Goal: Task Accomplishment & Management: Manage account settings

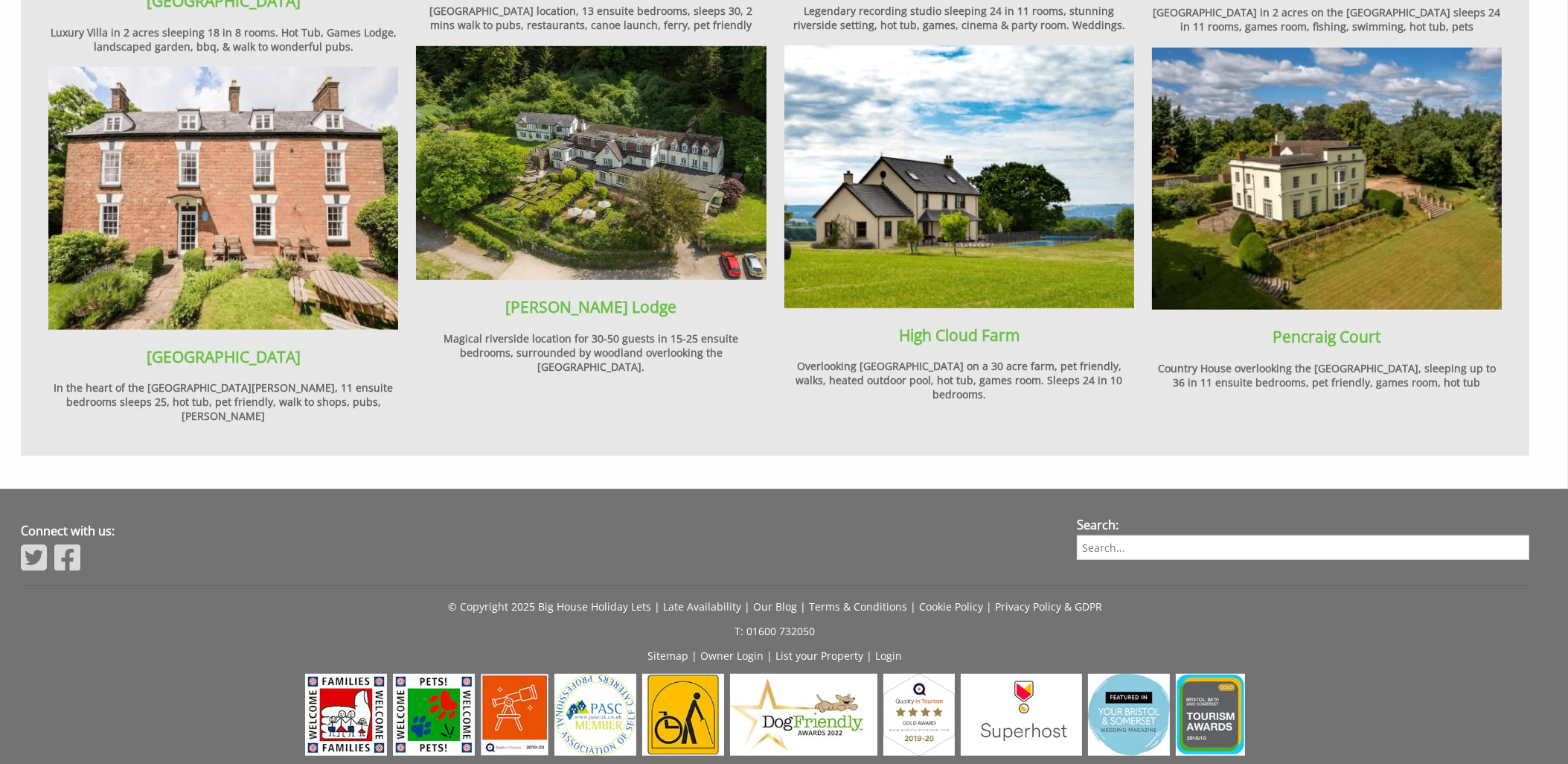
scroll to position [1967, 0]
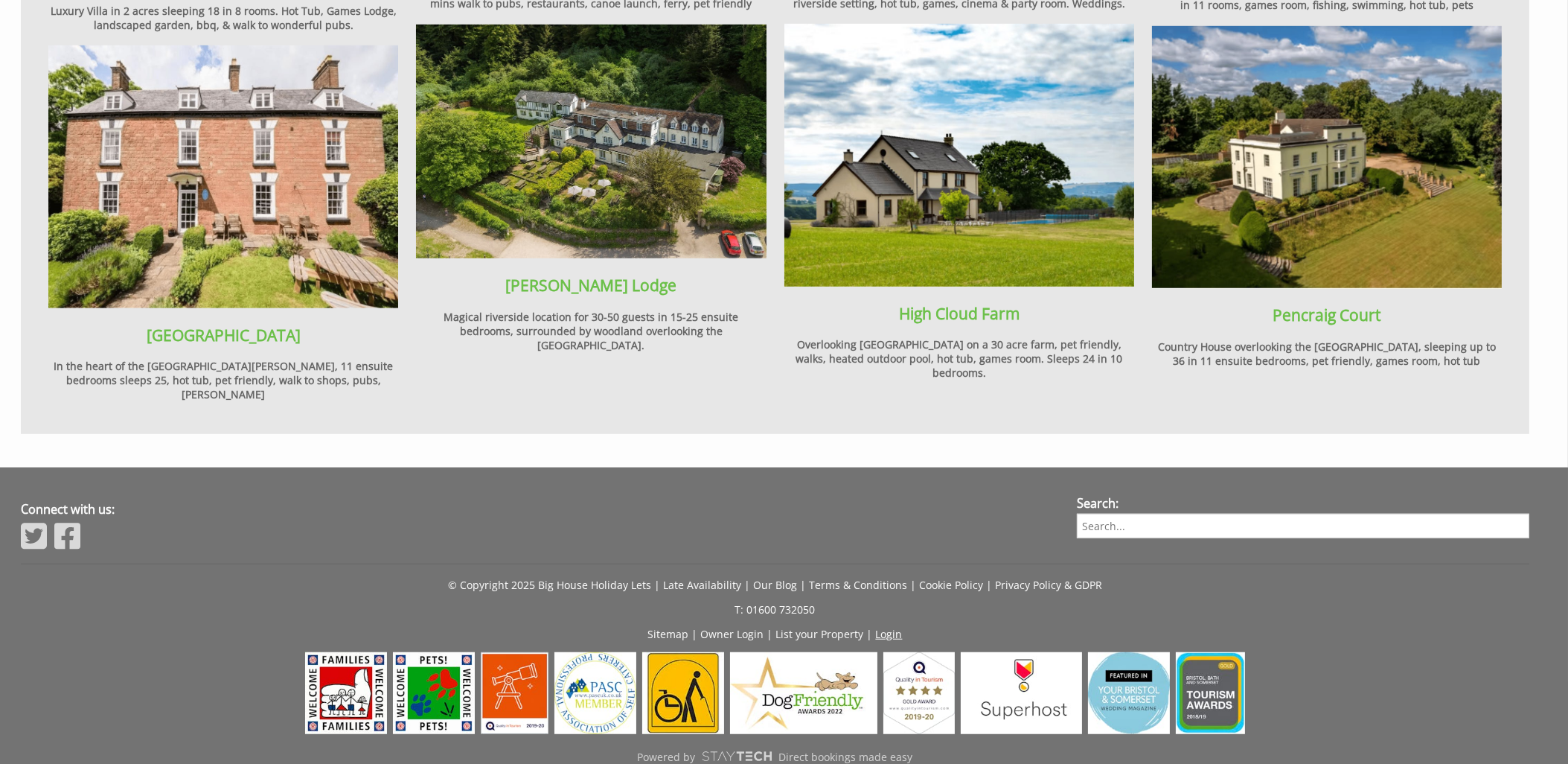
click at [892, 627] on link "Login" at bounding box center [890, 633] width 27 height 15
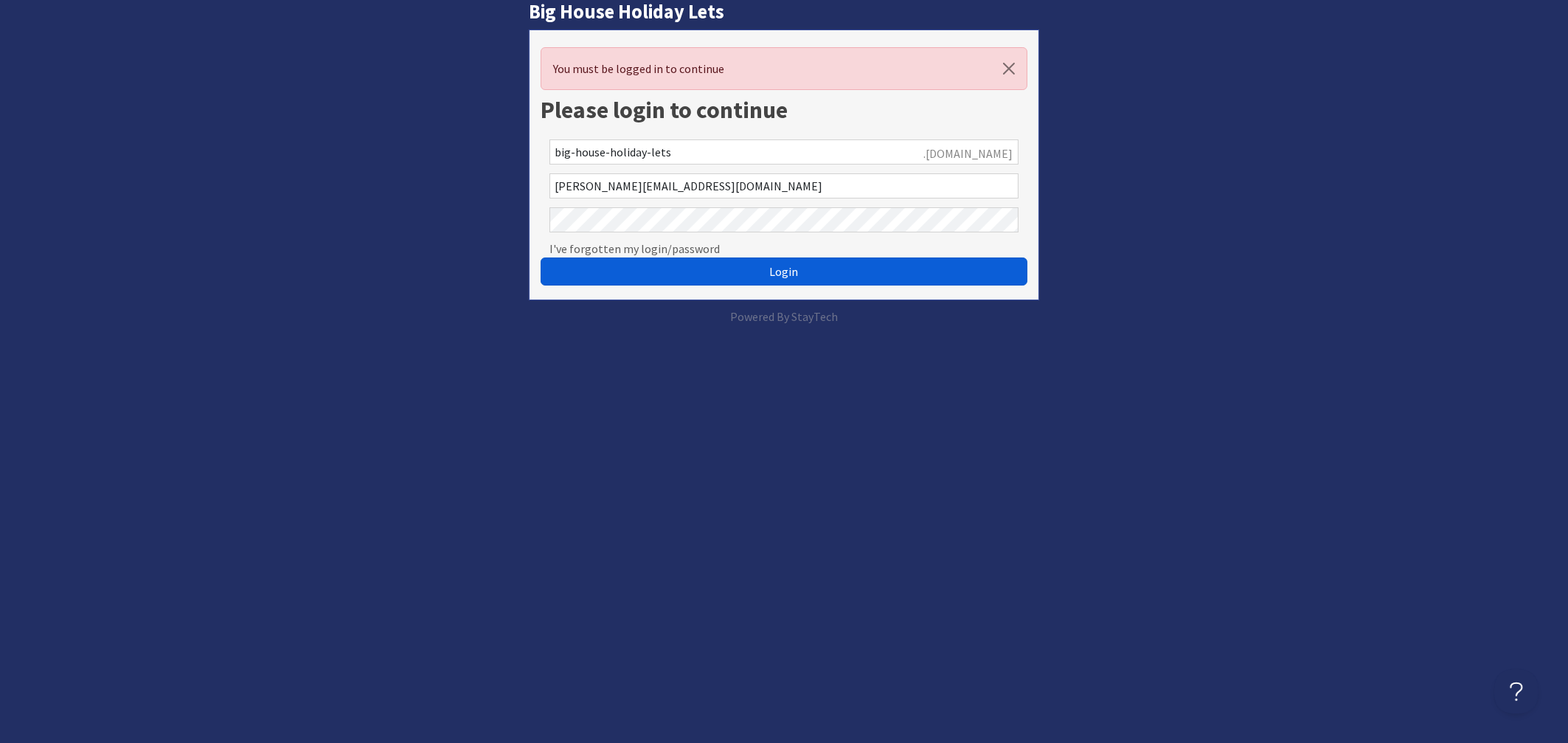
click at [730, 274] on button "Login" at bounding box center [784, 271] width 487 height 28
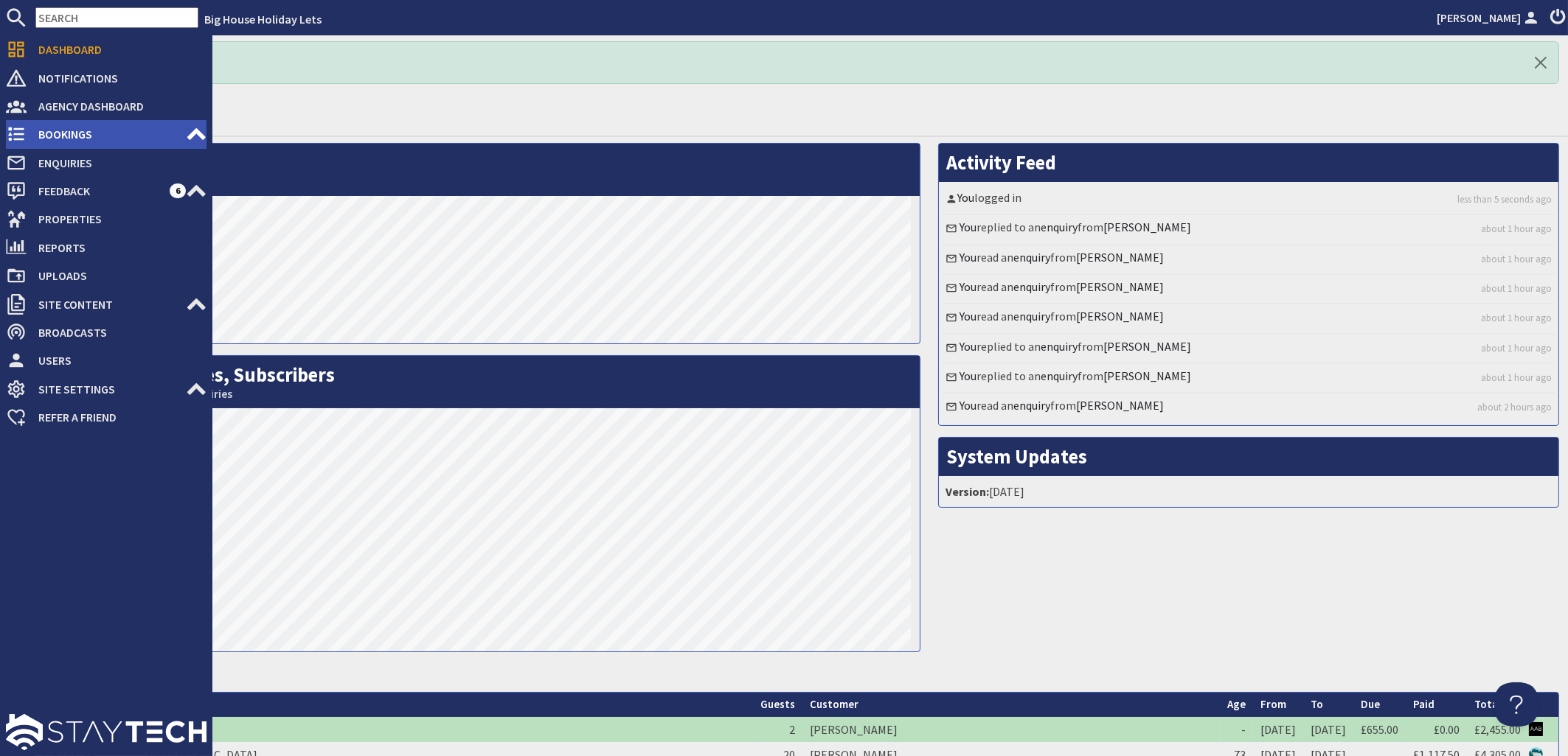
click at [67, 139] on span "Bookings" at bounding box center [106, 134] width 159 height 23
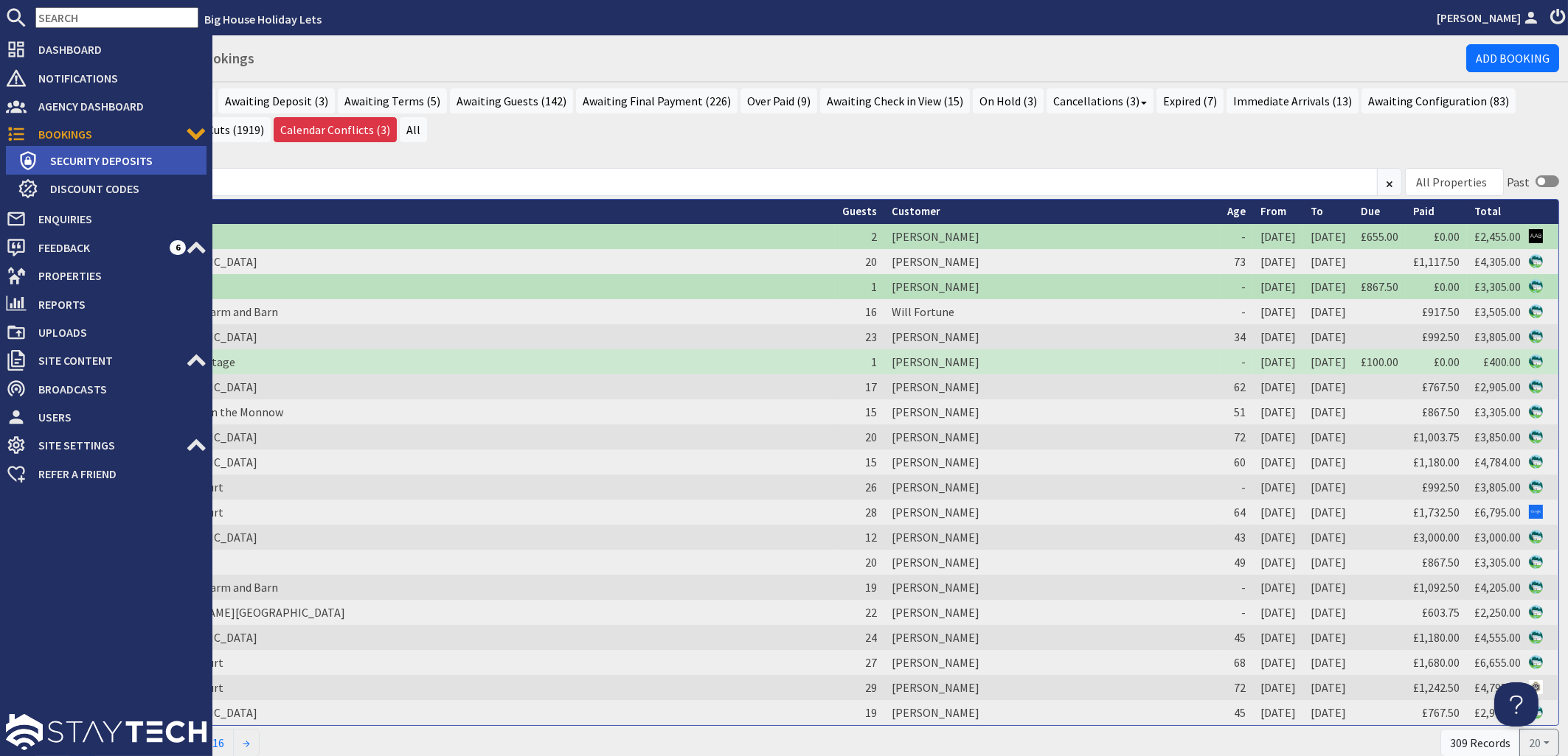
click at [71, 161] on span "Security Deposits" at bounding box center [123, 160] width 168 height 23
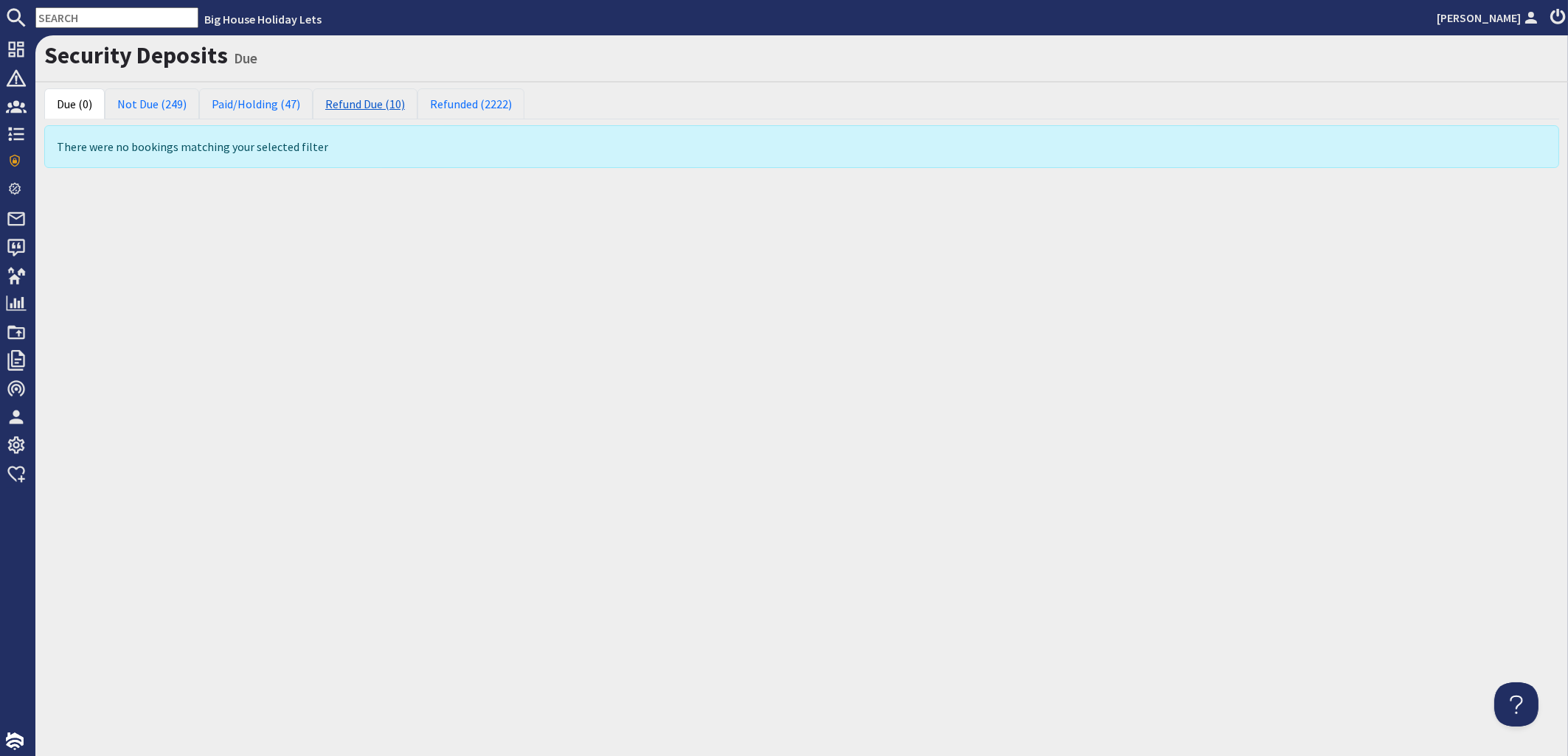
click at [348, 105] on link "Refund Due (10)" at bounding box center [365, 104] width 105 height 31
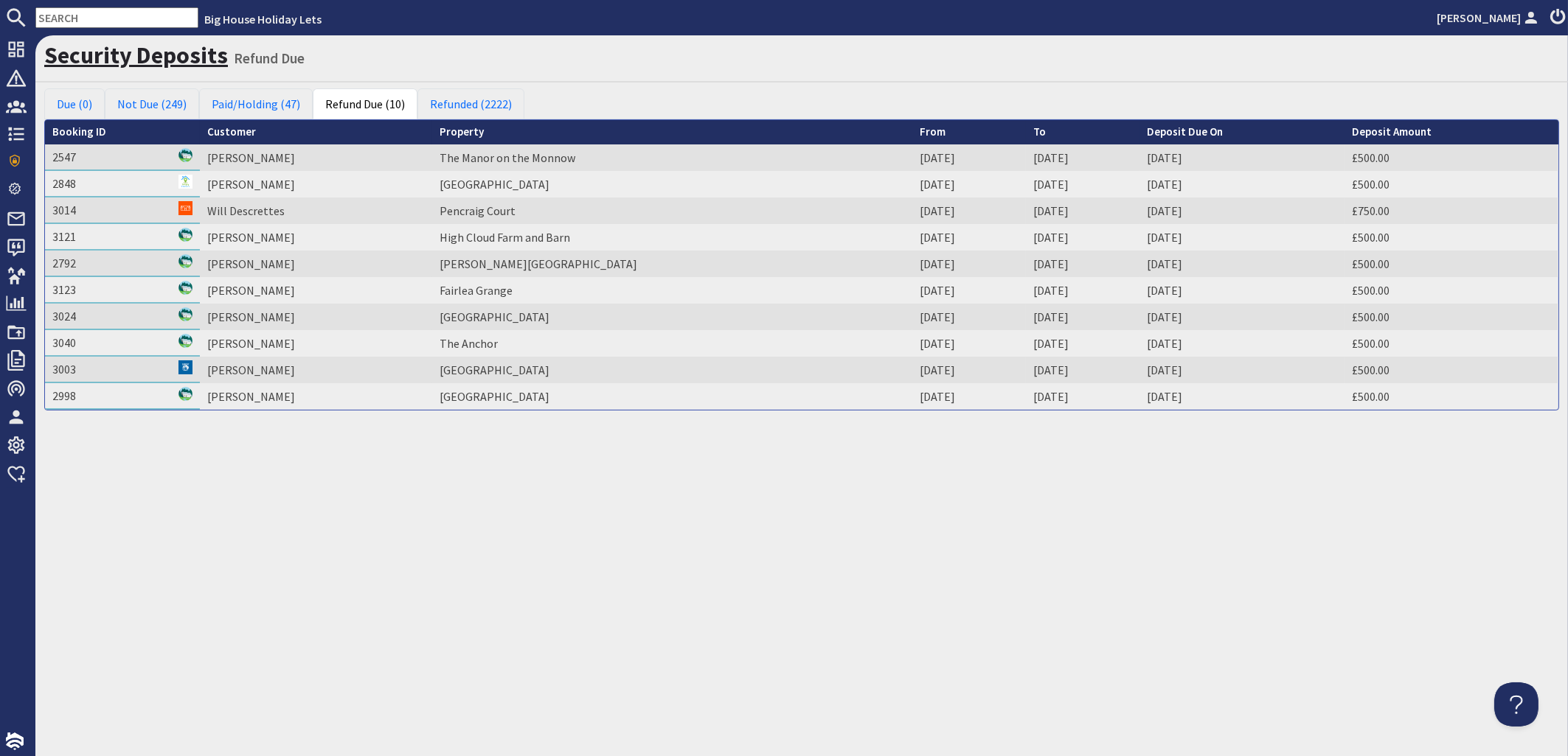
click at [86, 49] on link "Security Deposits" at bounding box center [136, 55] width 183 height 30
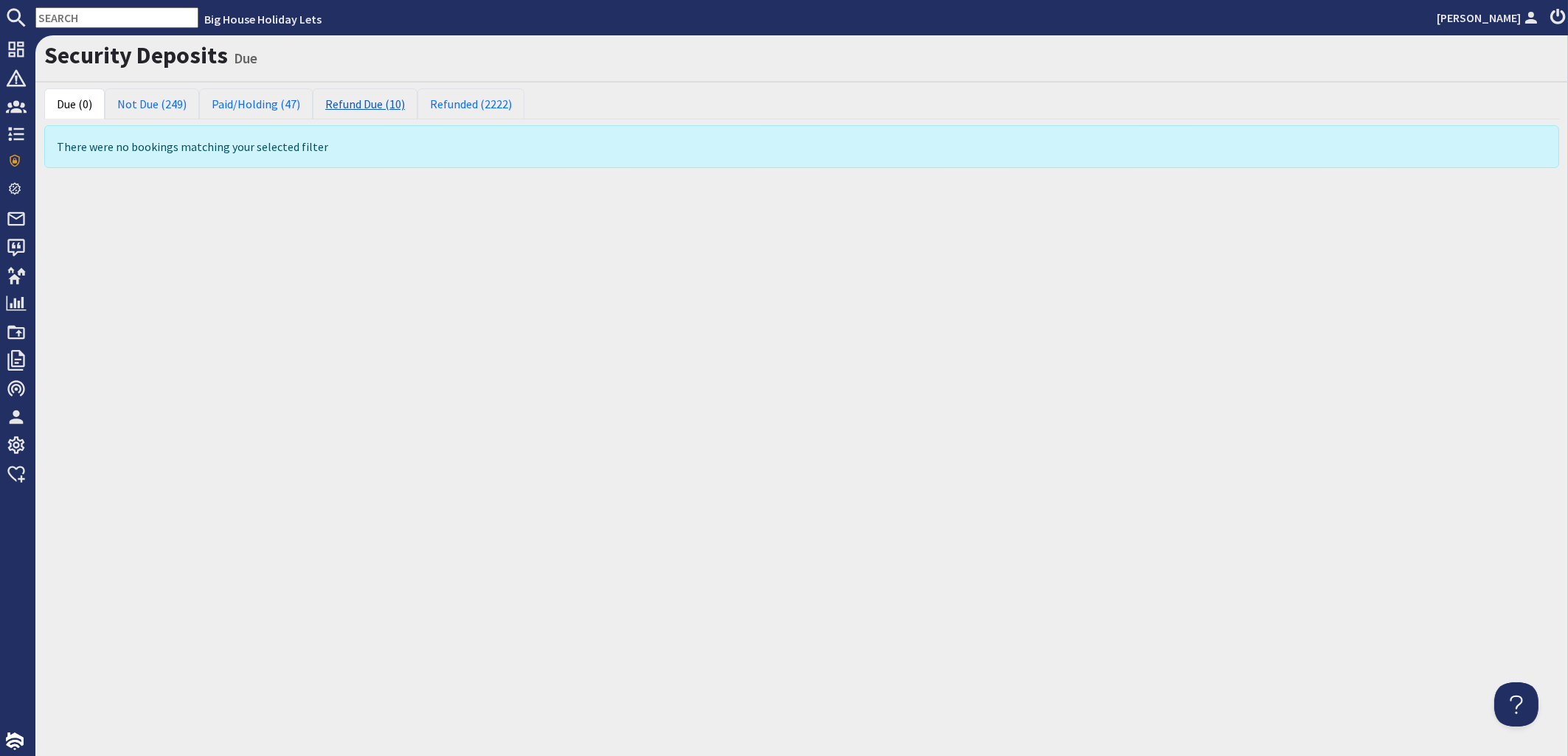
click at [360, 106] on link "Refund Due (10)" at bounding box center [365, 104] width 105 height 31
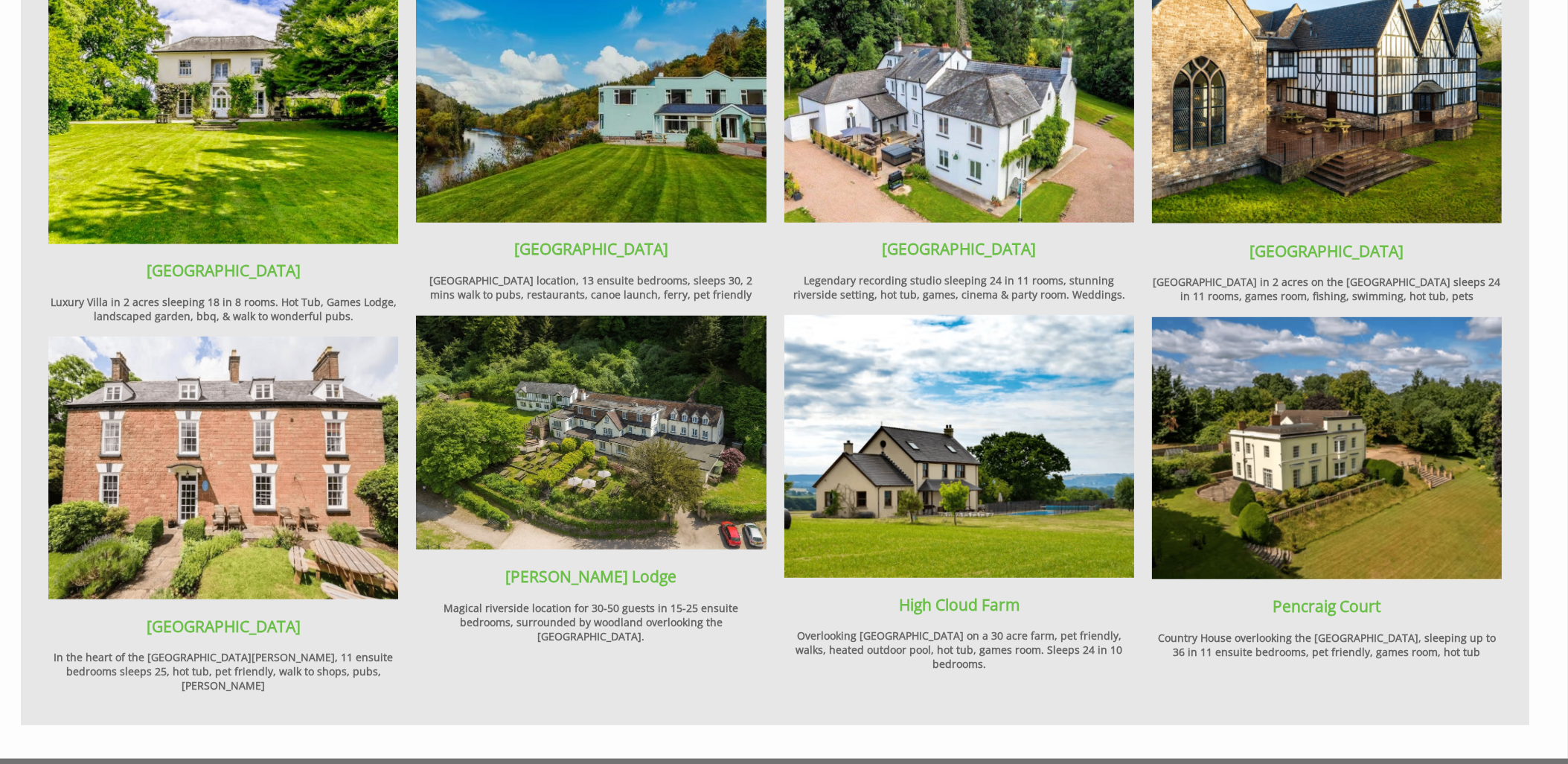
scroll to position [1967, 0]
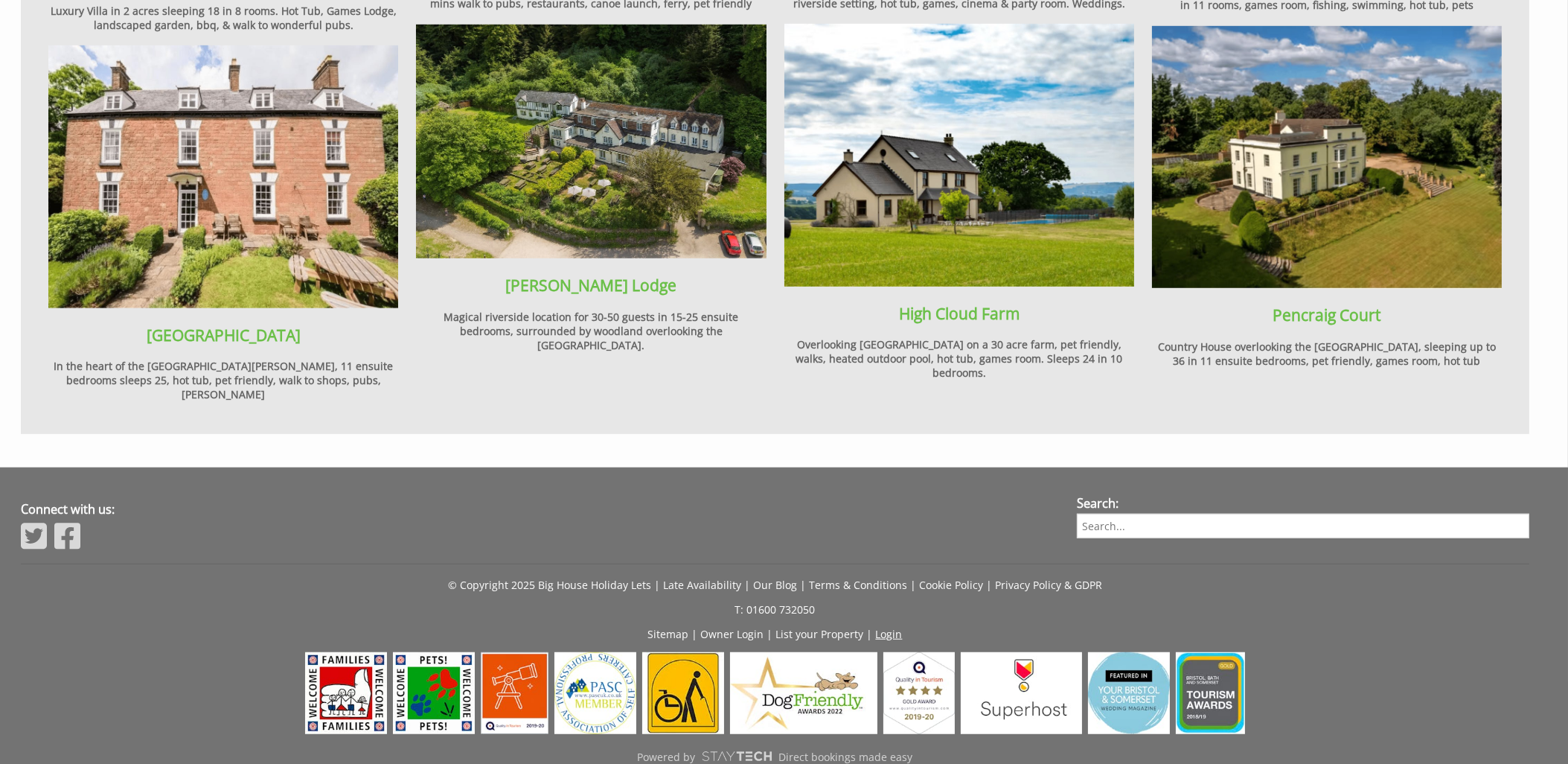
click at [889, 627] on link "Login" at bounding box center [890, 633] width 27 height 15
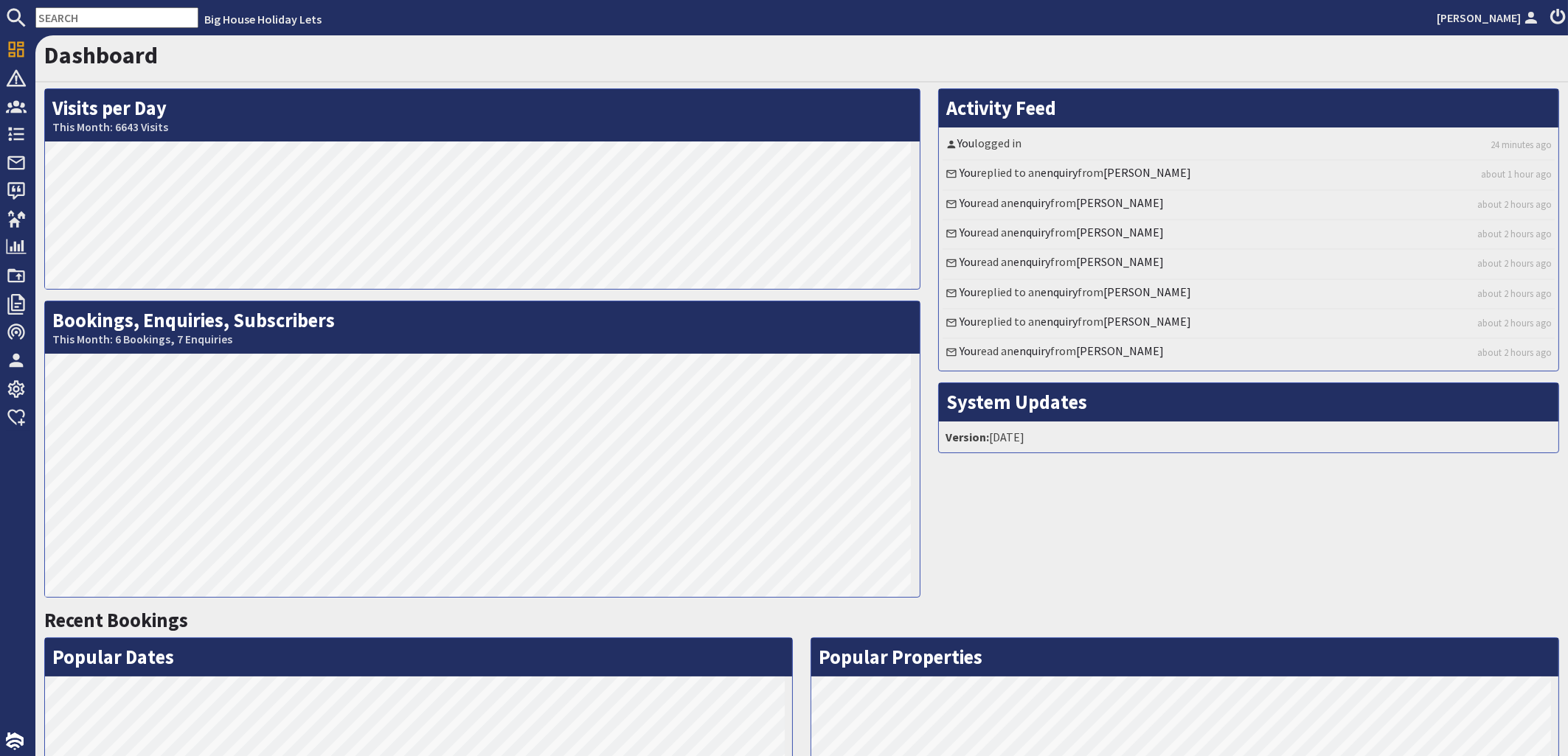
click at [118, 11] on input "text" at bounding box center [117, 17] width 163 height 20
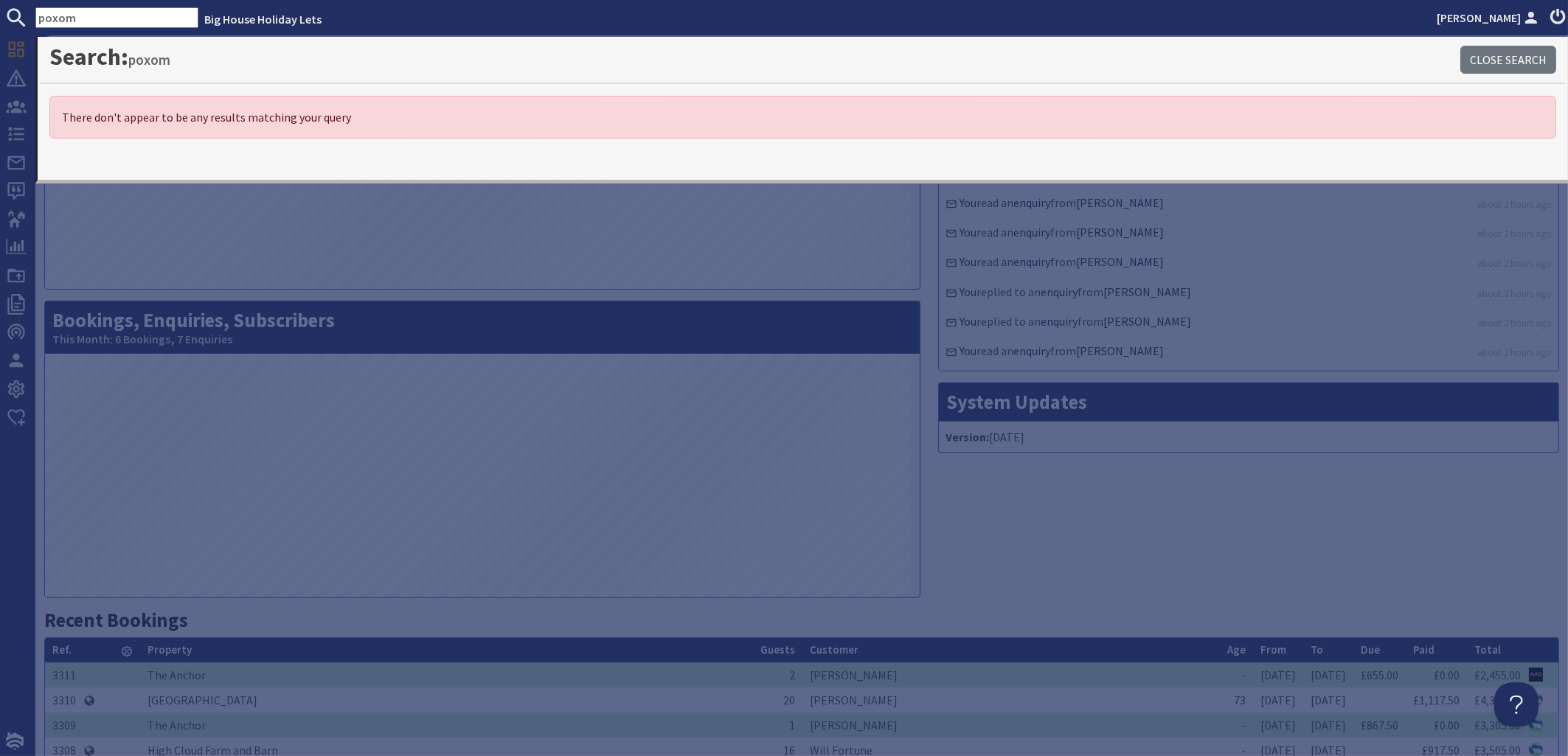
drag, startPoint x: 105, startPoint y: 21, endPoint x: 63, endPoint y: 19, distance: 42.0
click at [63, 19] on input "poxom" at bounding box center [117, 17] width 163 height 20
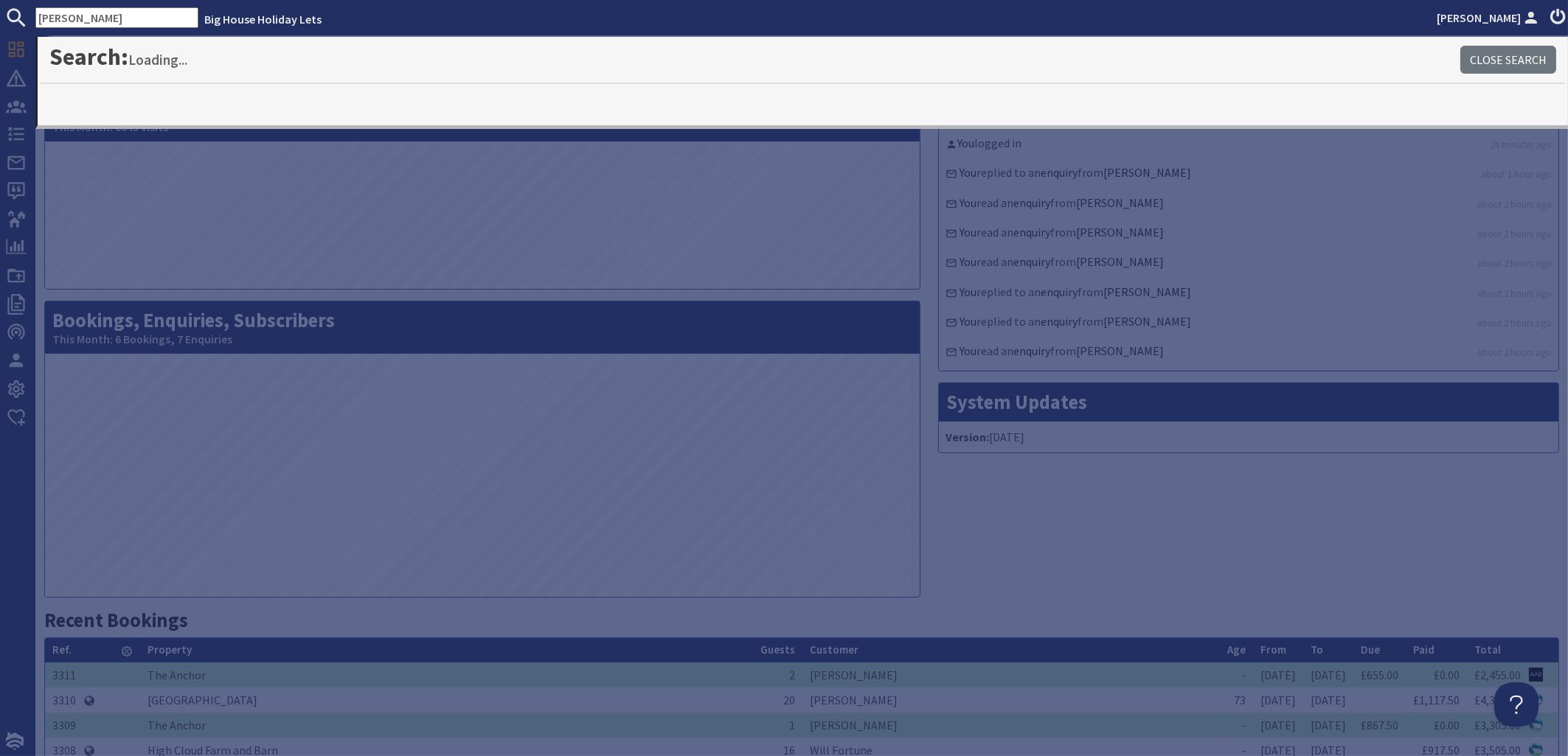
type input "[PERSON_NAME]"
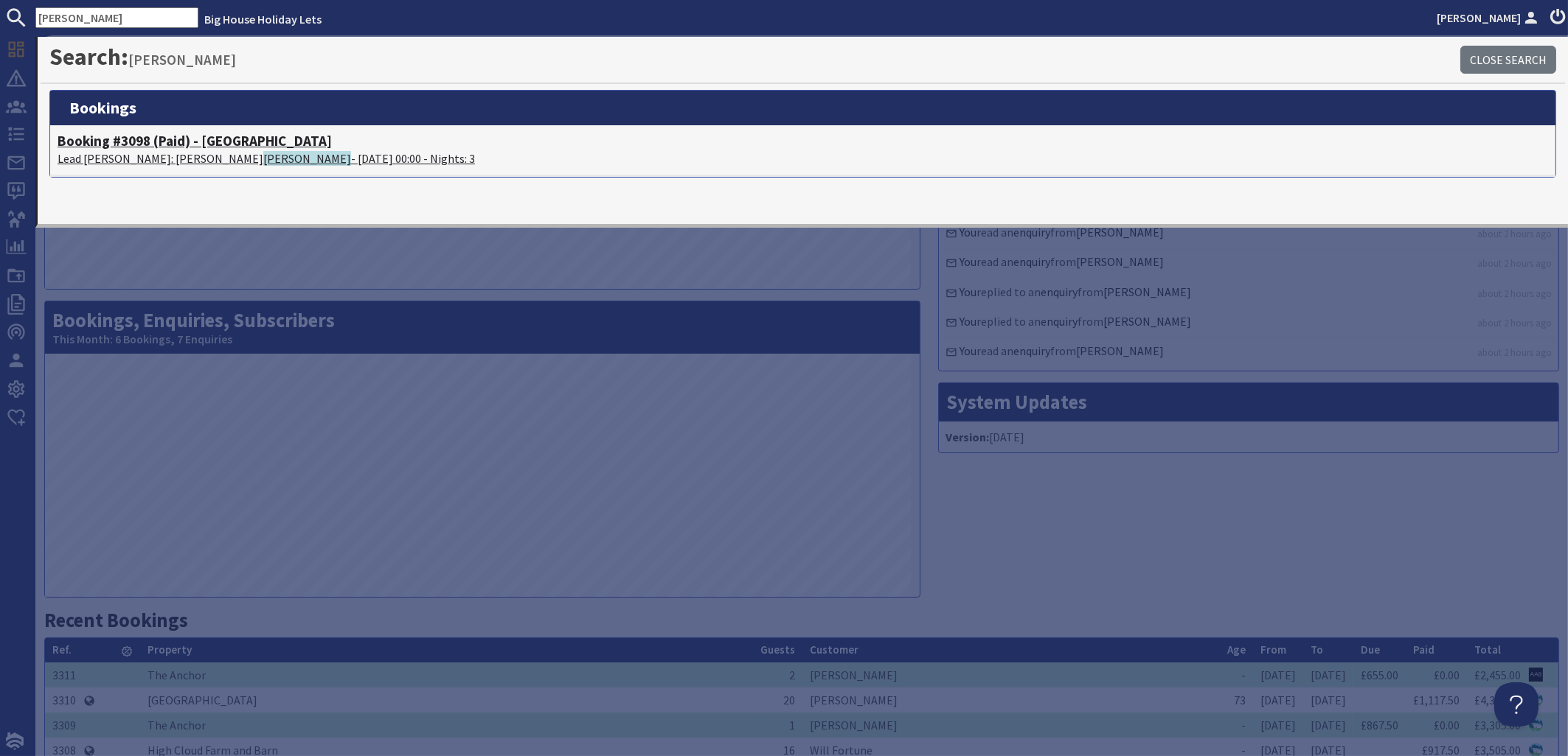
click at [148, 149] on p "Lead [PERSON_NAME]: [PERSON_NAME] - [DATE] 00:00 - Nights: 3" at bounding box center [803, 158] width 1491 height 17
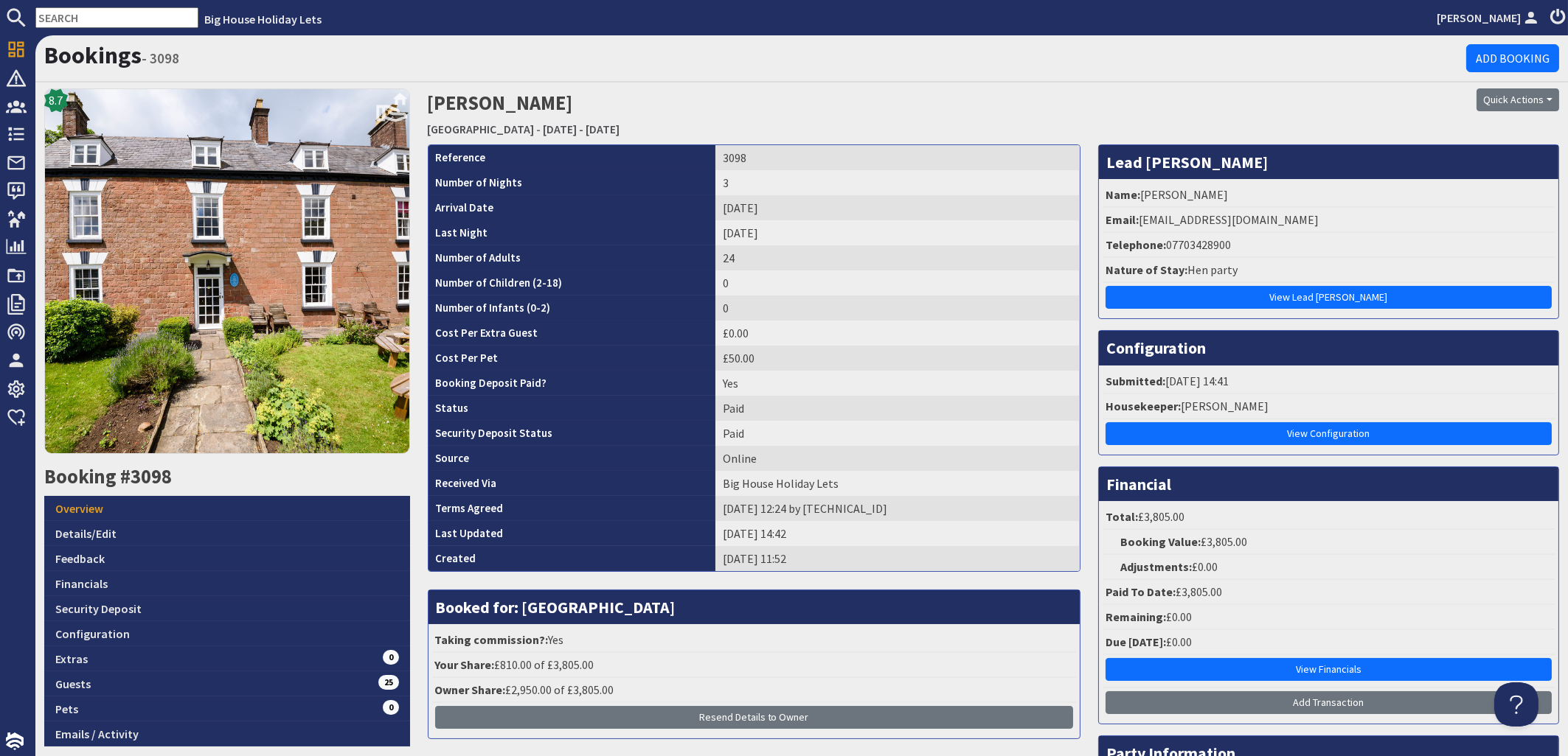
click at [90, 20] on input "text" at bounding box center [117, 17] width 163 height 20
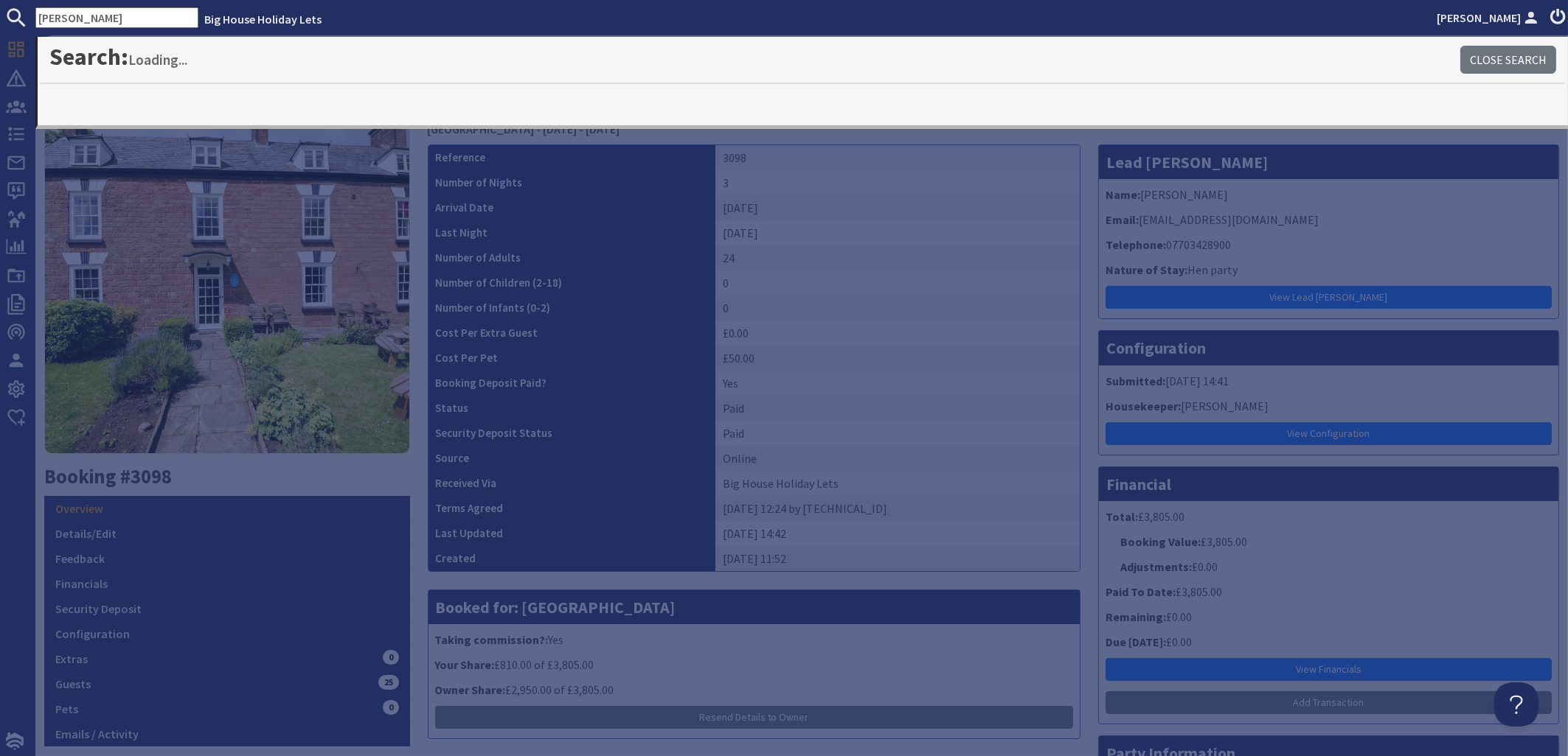
type input "[PERSON_NAME]"
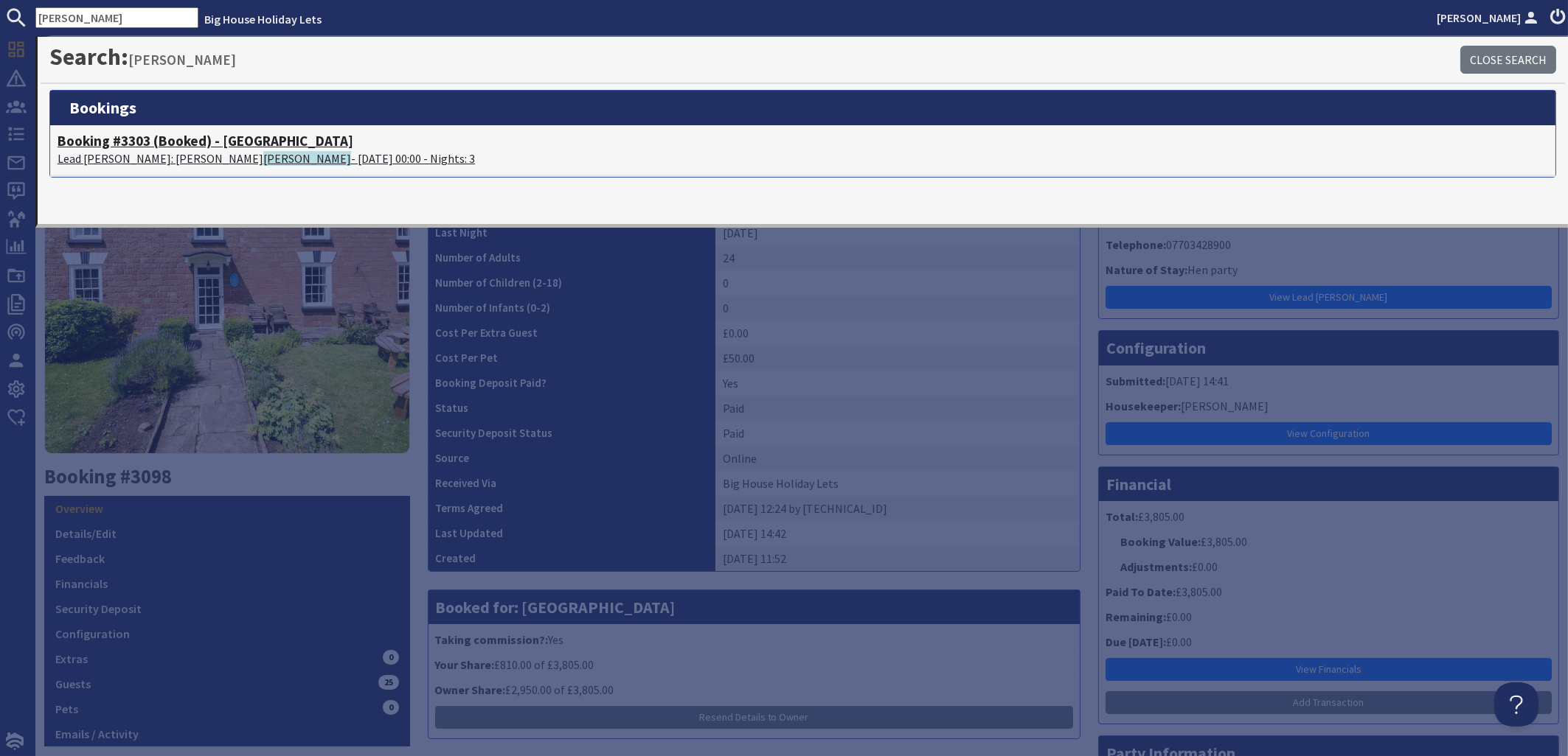
click at [263, 158] on span "[PERSON_NAME]" at bounding box center [307, 158] width 88 height 14
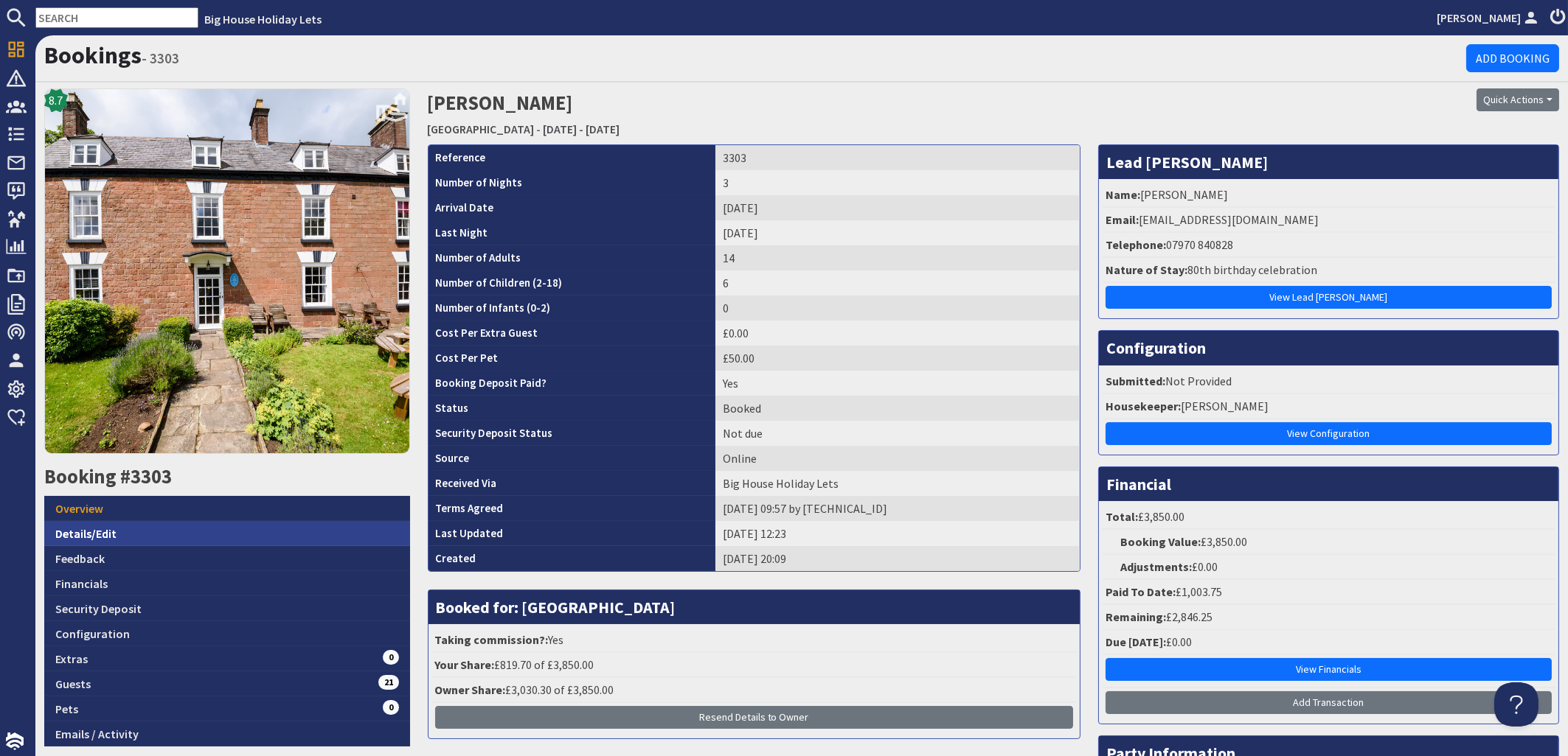
click at [76, 534] on link "Details/Edit" at bounding box center [227, 533] width 366 height 25
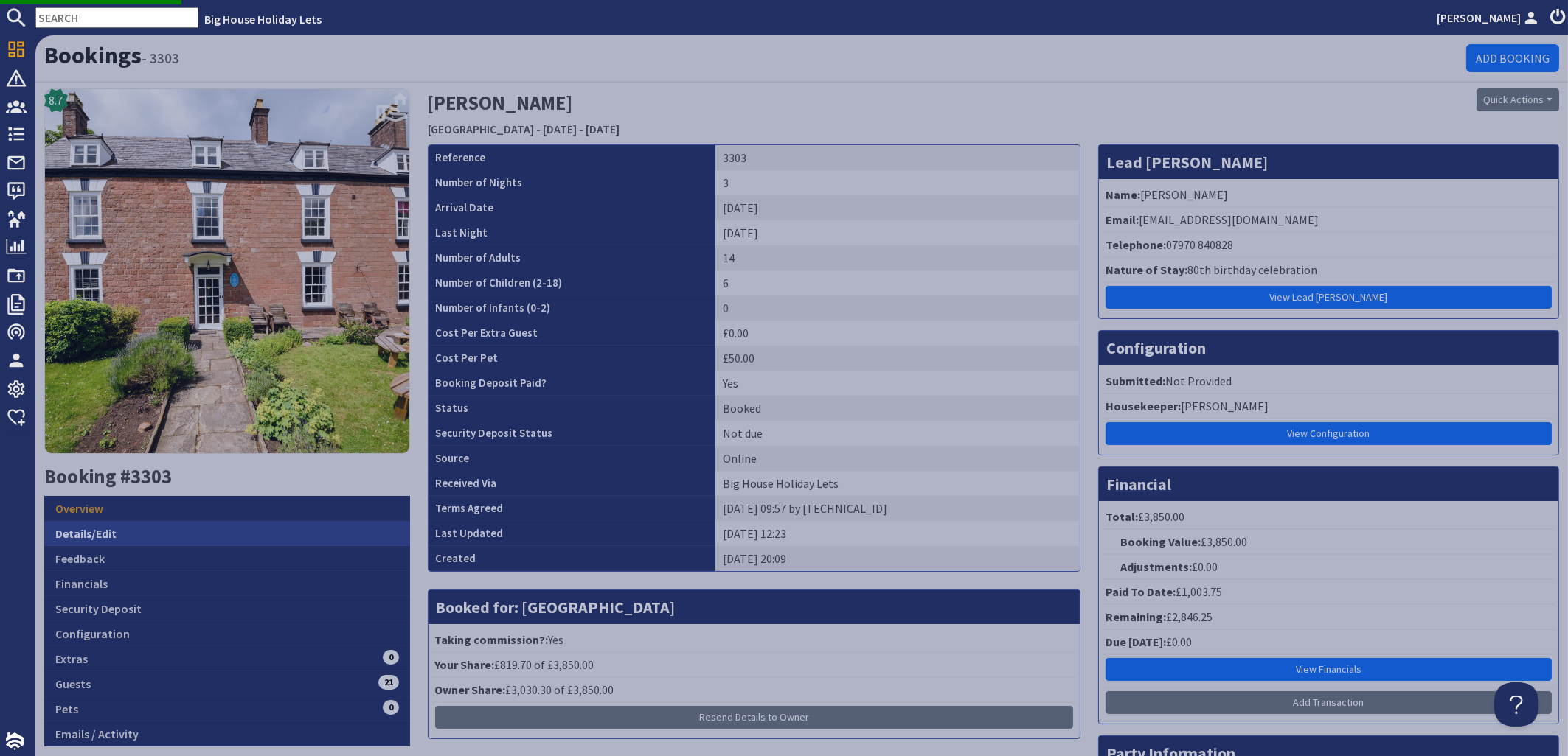
click at [88, 526] on link "Details/Edit" at bounding box center [227, 533] width 366 height 25
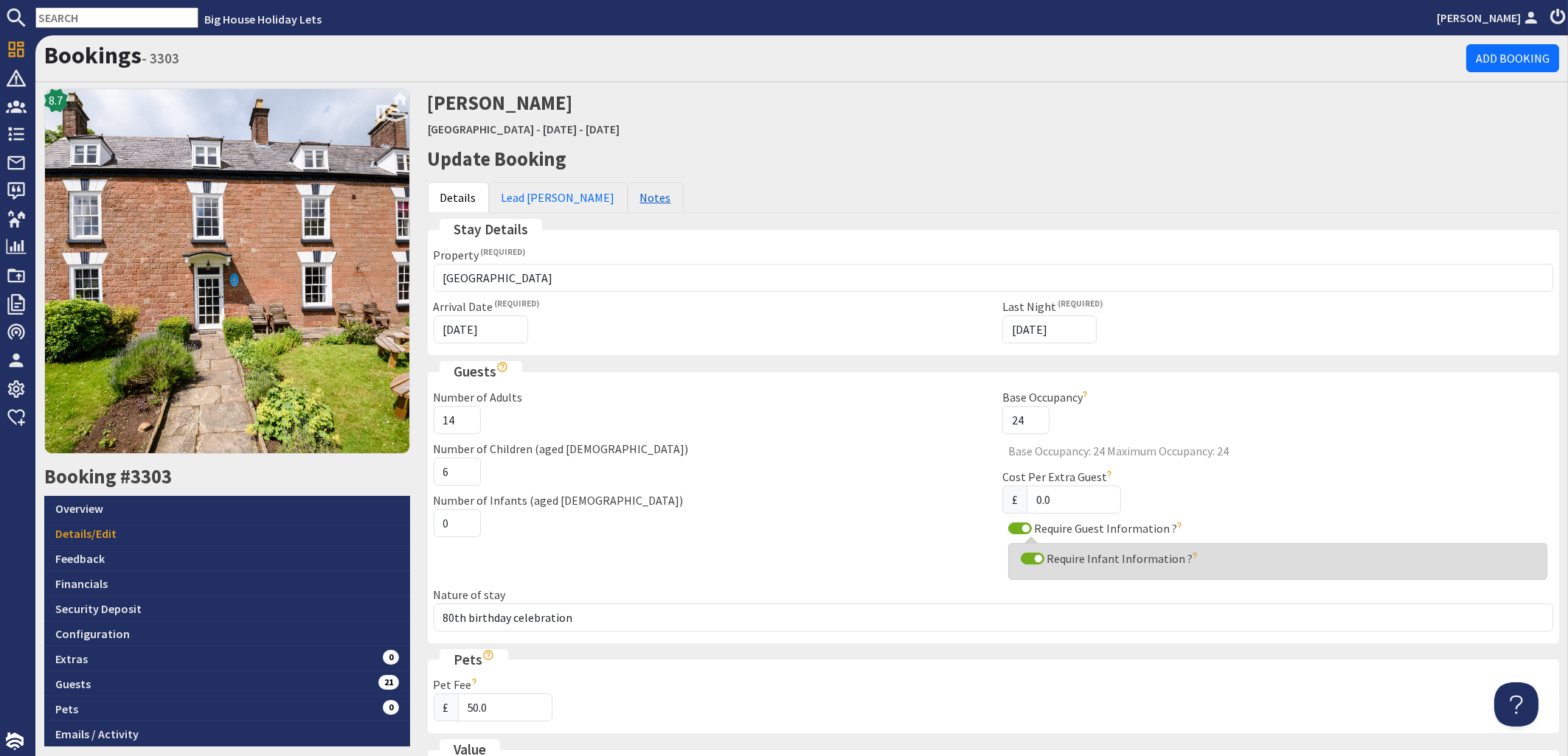
click at [627, 196] on link "Notes" at bounding box center [655, 198] width 56 height 31
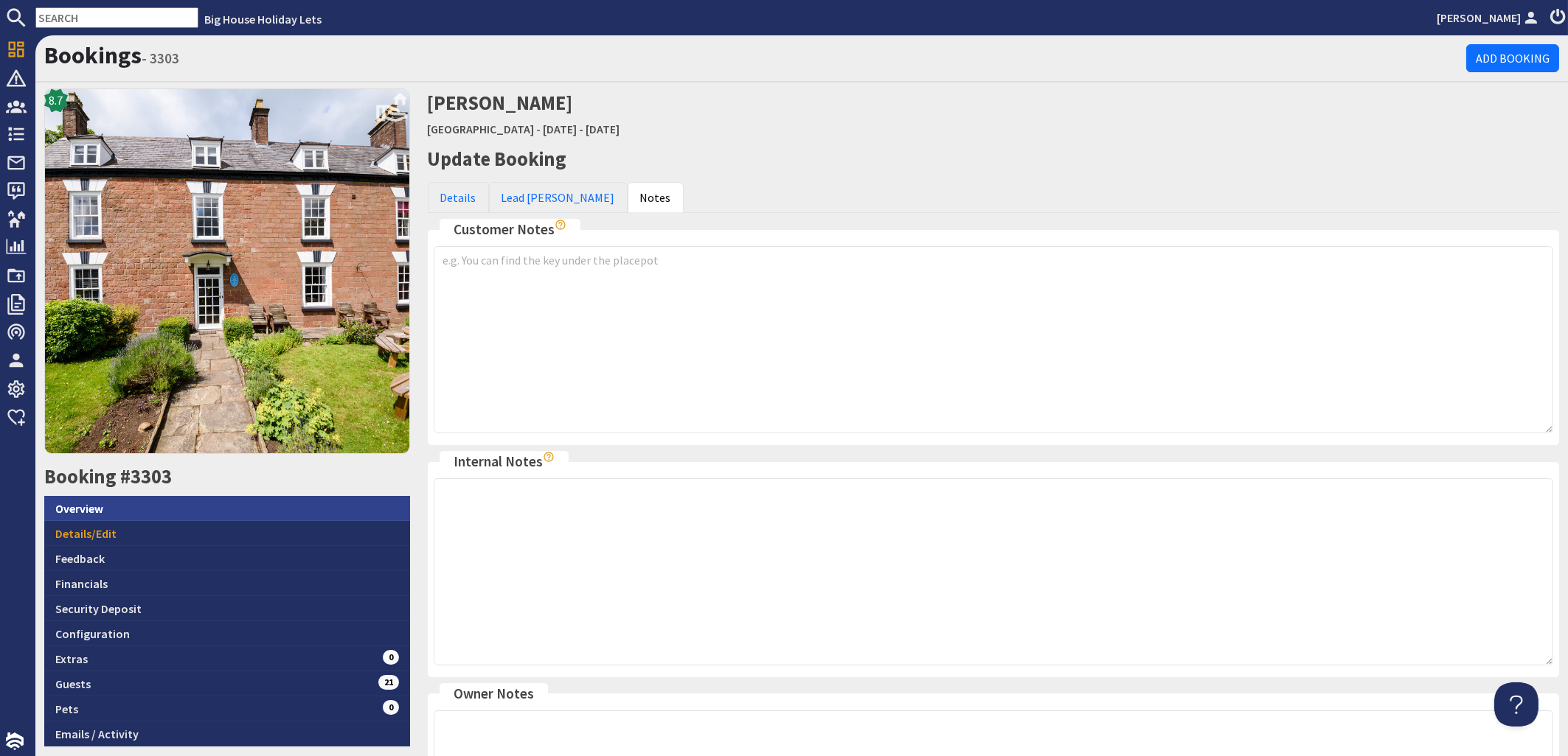
click at [83, 505] on link "Overview" at bounding box center [227, 508] width 366 height 25
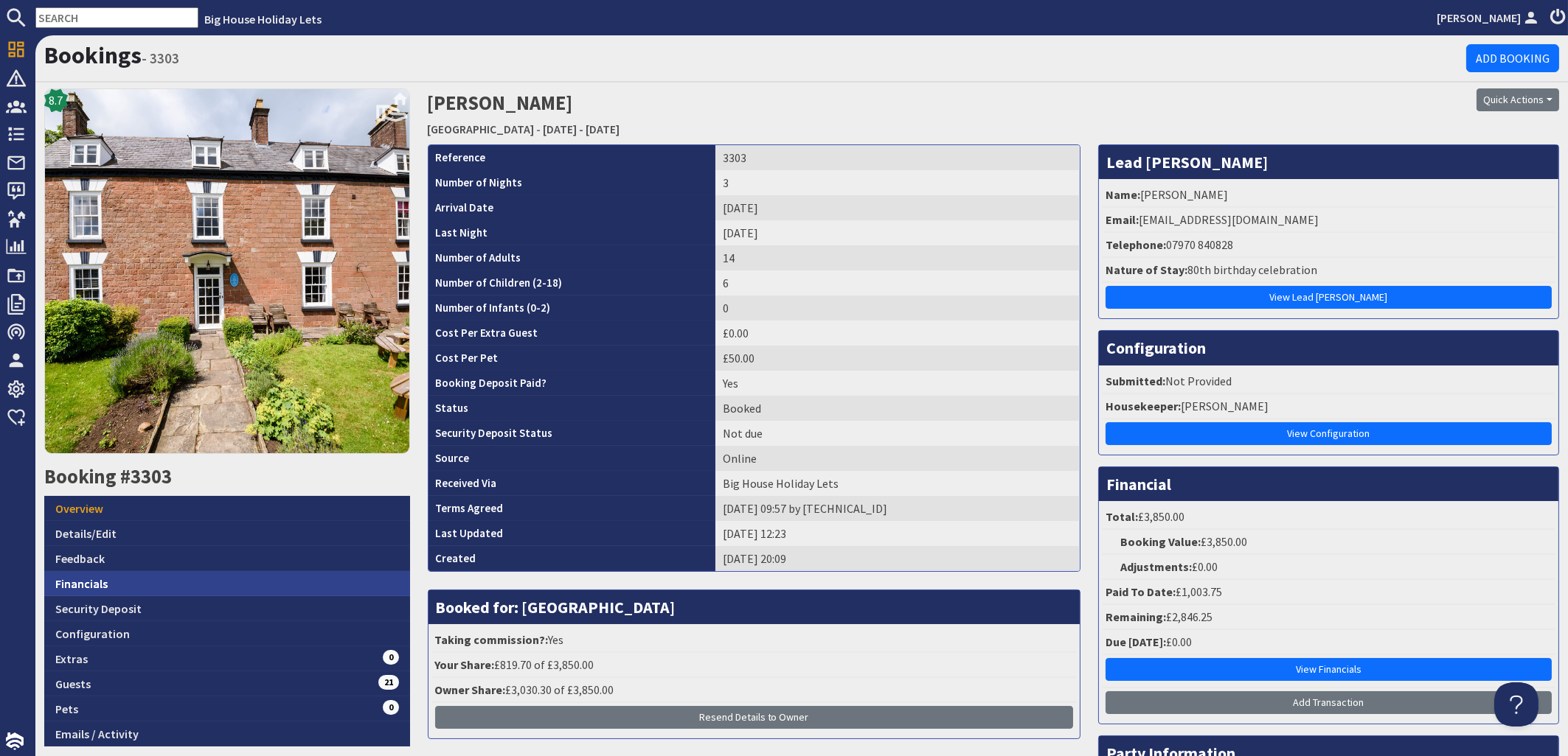
click at [79, 580] on link "Financials" at bounding box center [227, 583] width 366 height 25
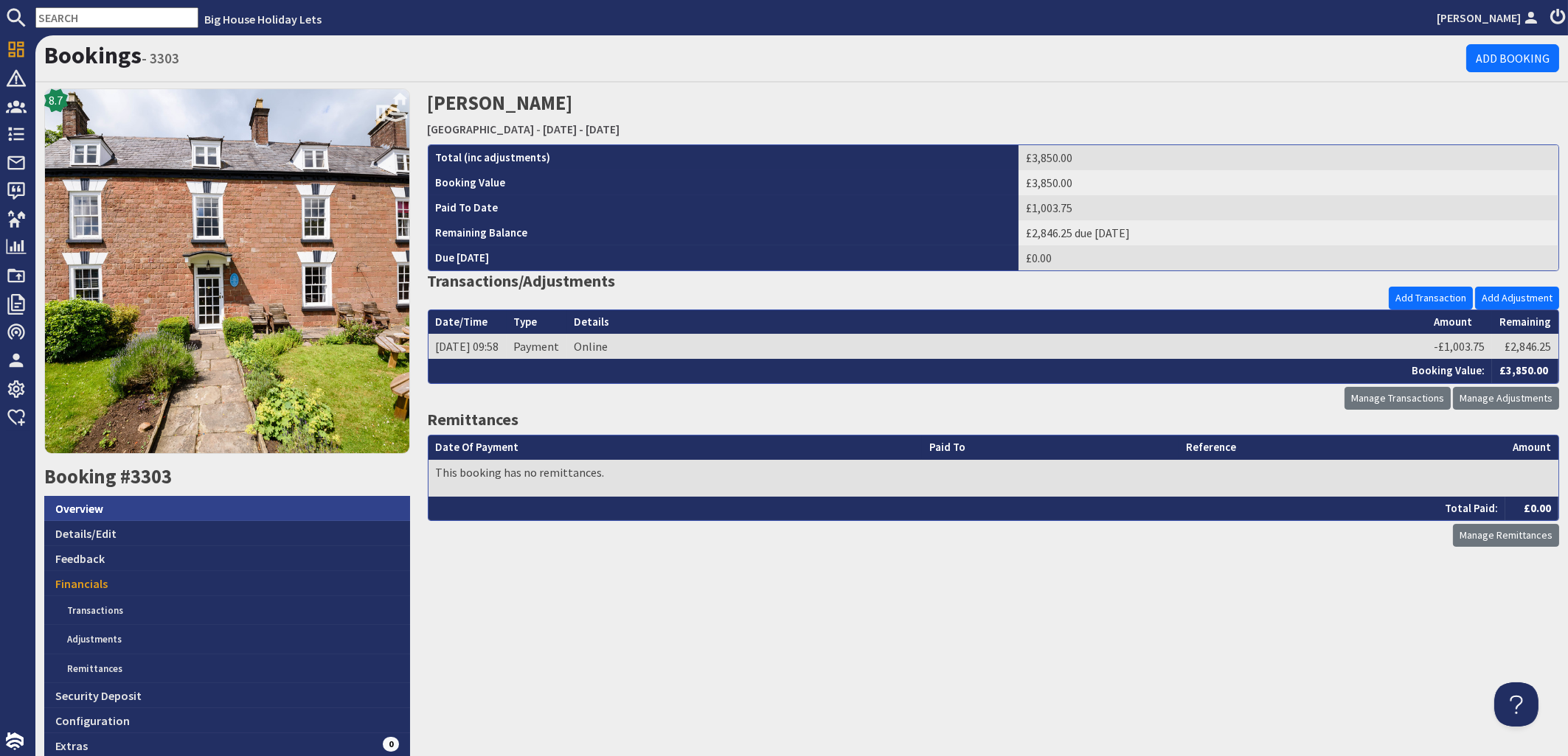
click at [96, 503] on link "Overview" at bounding box center [227, 508] width 366 height 25
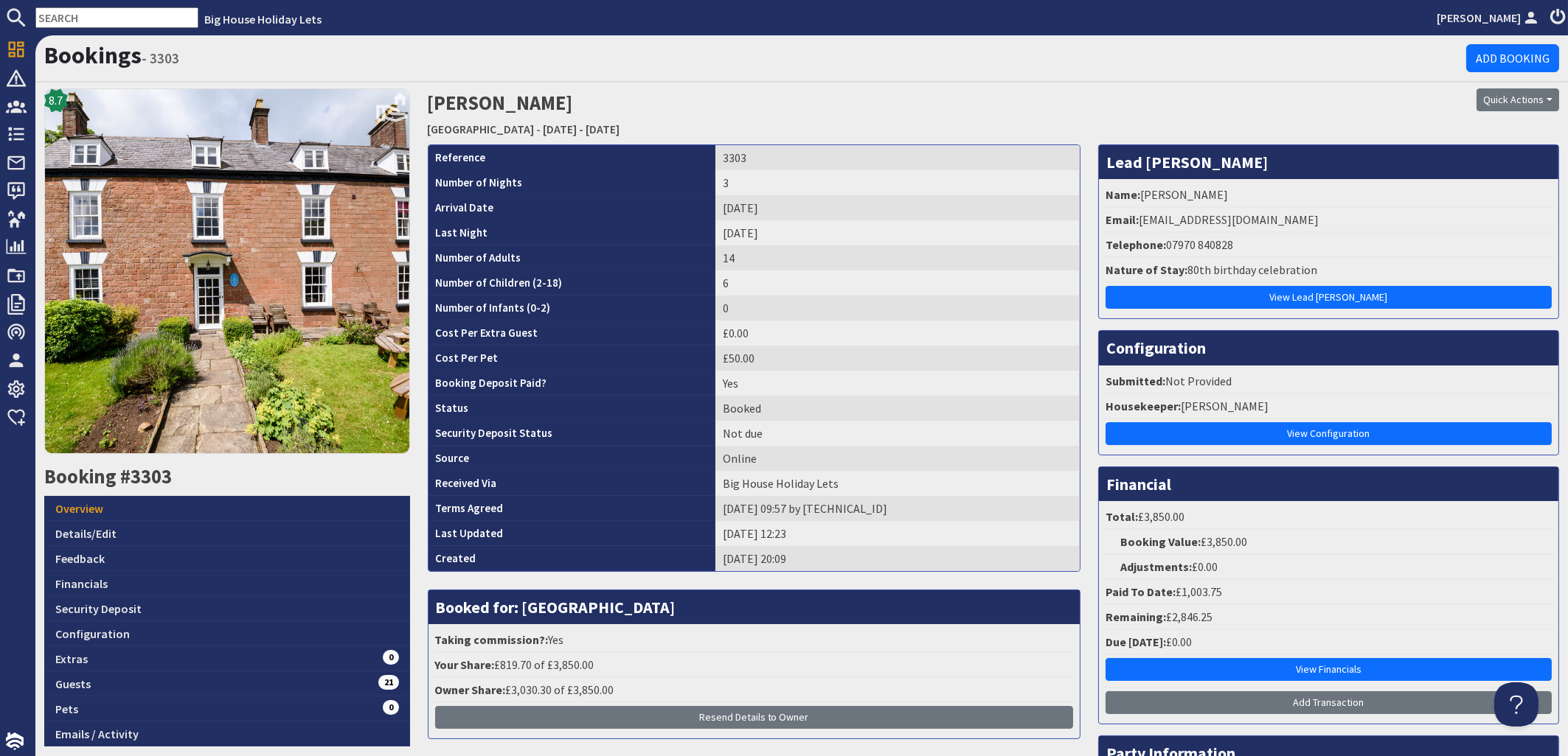
drag, startPoint x: 1294, startPoint y: 221, endPoint x: 1131, endPoint y: 224, distance: 163.0
click at [1131, 224] on li "Email: [PERSON_NAME][EMAIL_ADDRESS][DOMAIN_NAME]" at bounding box center [1329, 221] width 452 height 25
copy li "[EMAIL_ADDRESS][DOMAIN_NAME]"
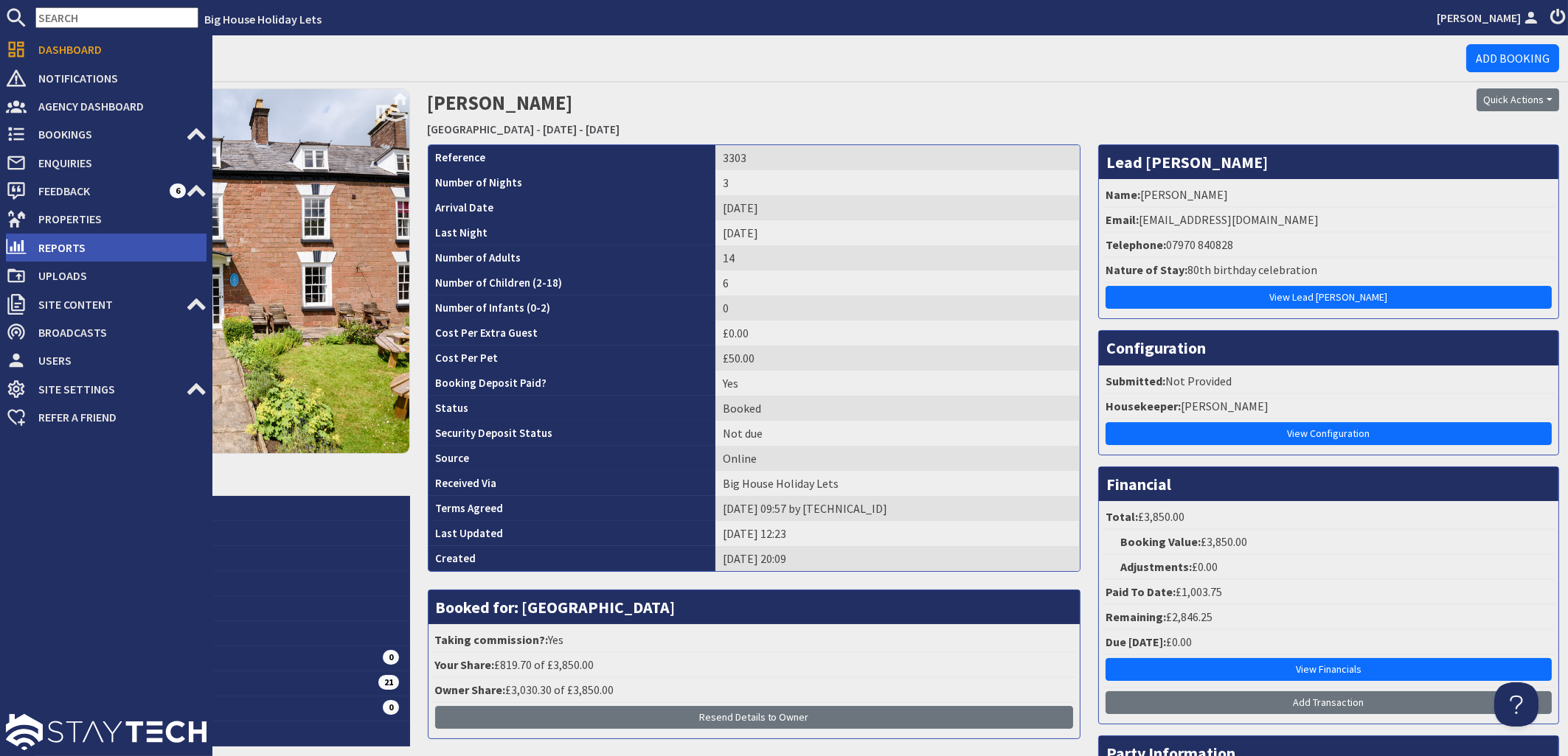
click at [75, 239] on span "Reports" at bounding box center [117, 248] width 179 height 23
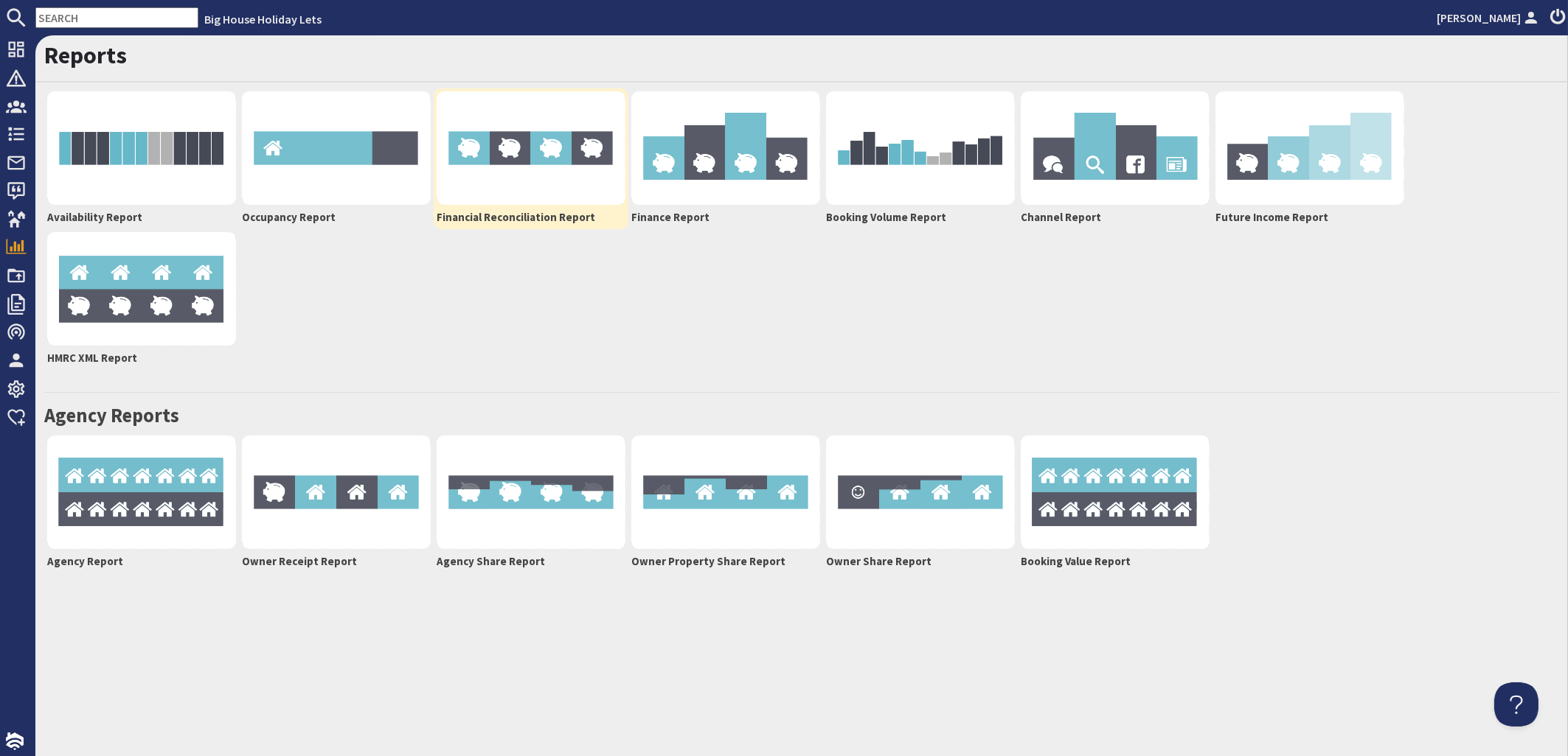
click at [548, 176] on img at bounding box center [531, 148] width 189 height 114
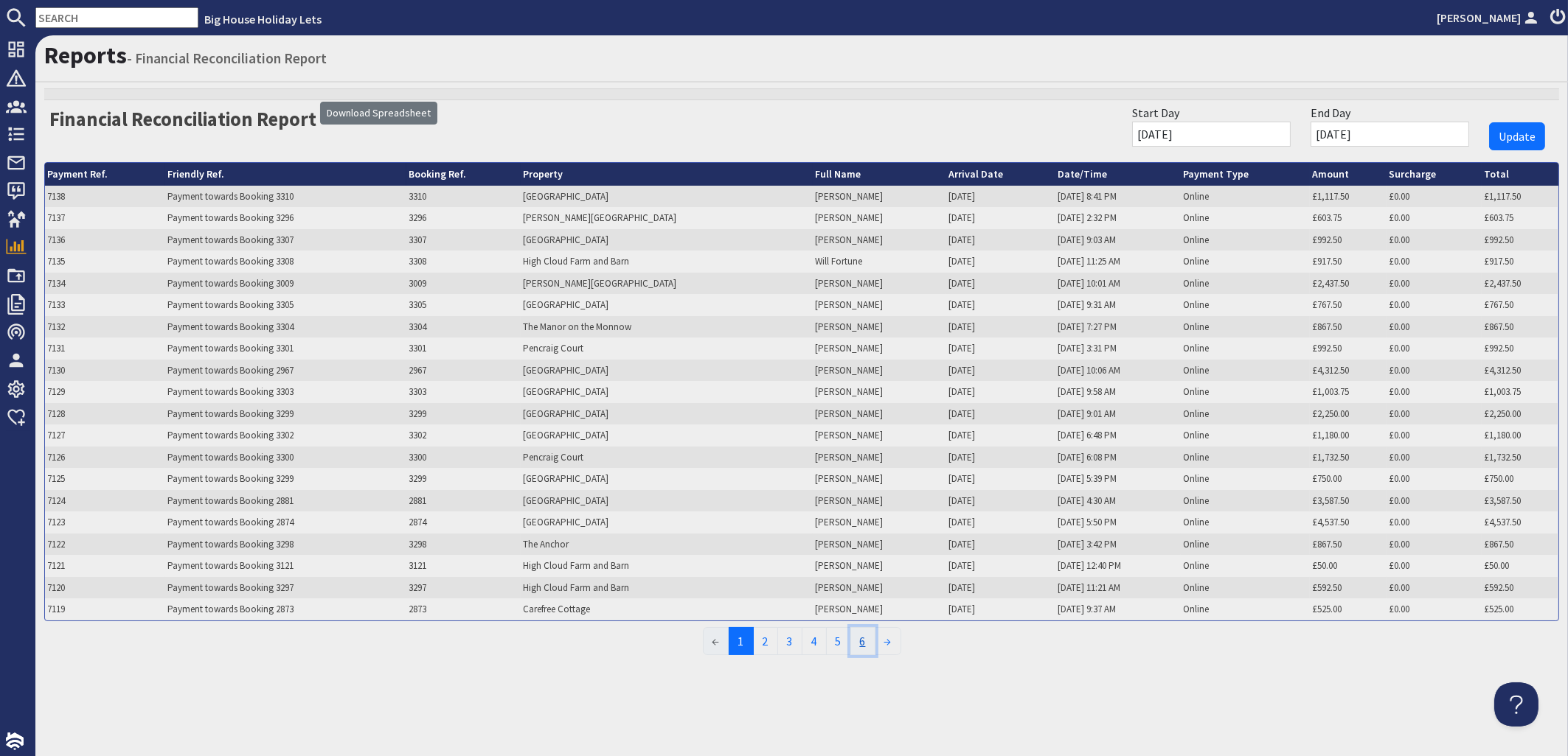
click at [862, 642] on link "6" at bounding box center [863, 640] width 25 height 28
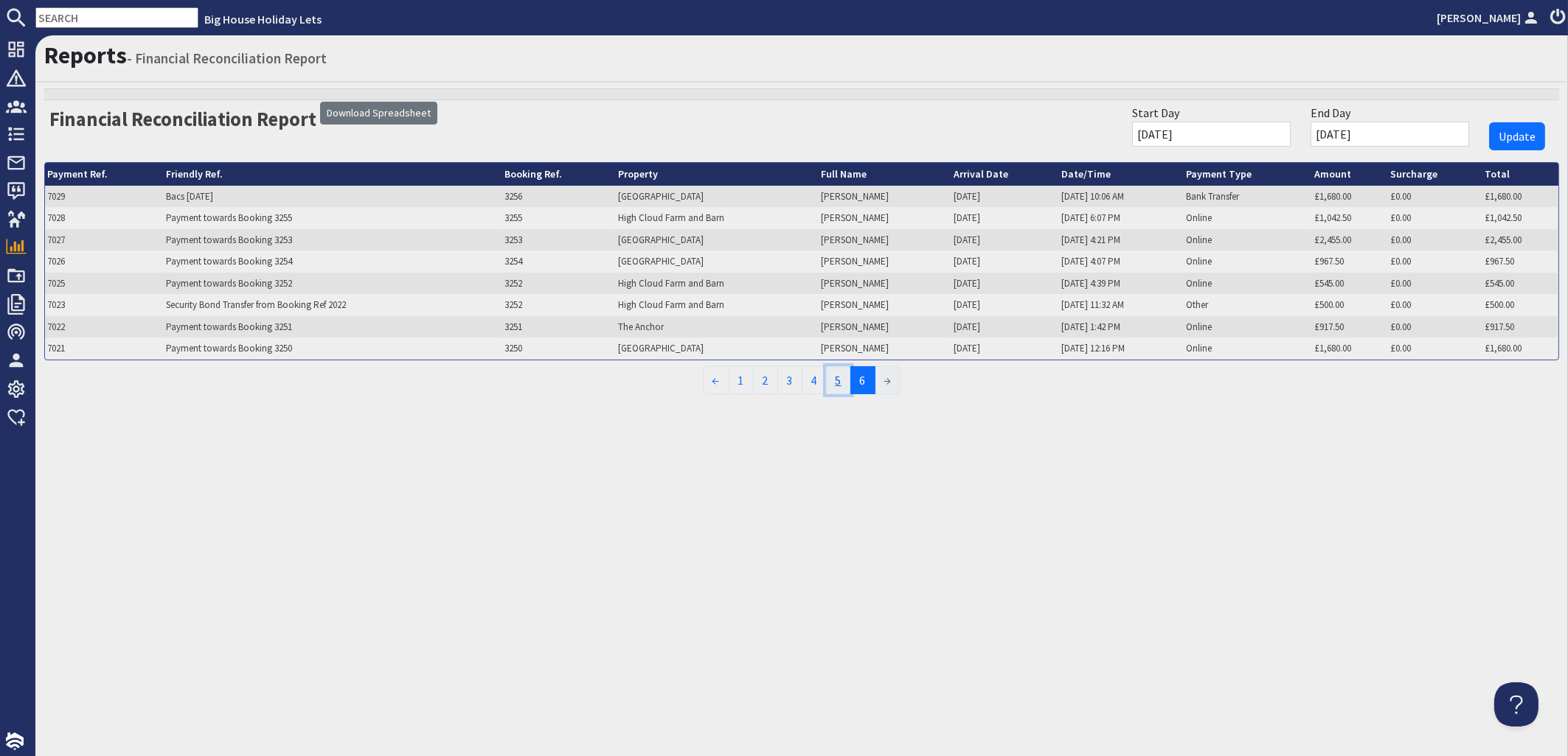
click at [836, 381] on link "5" at bounding box center [839, 380] width 25 height 28
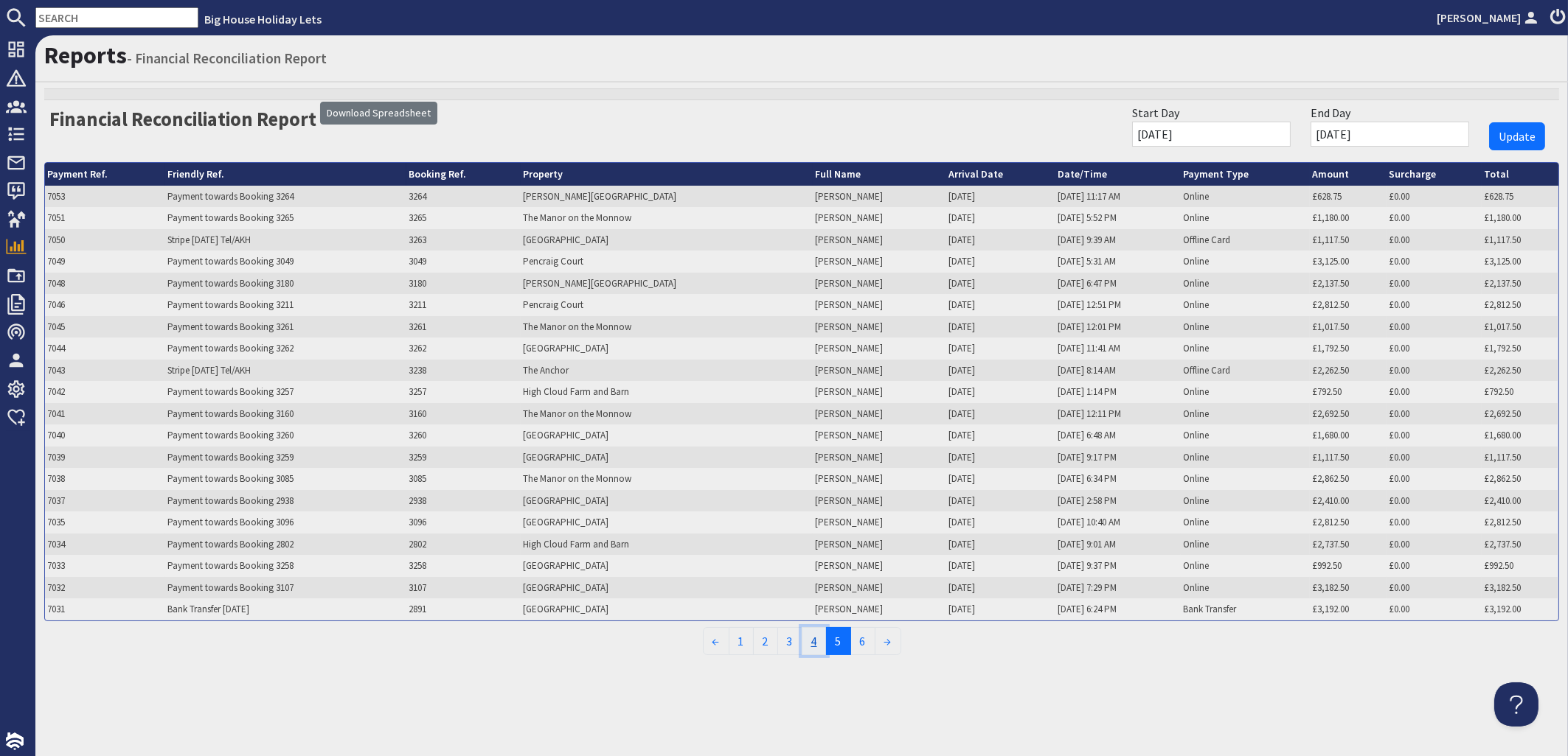
click at [812, 636] on link "4" at bounding box center [814, 640] width 25 height 28
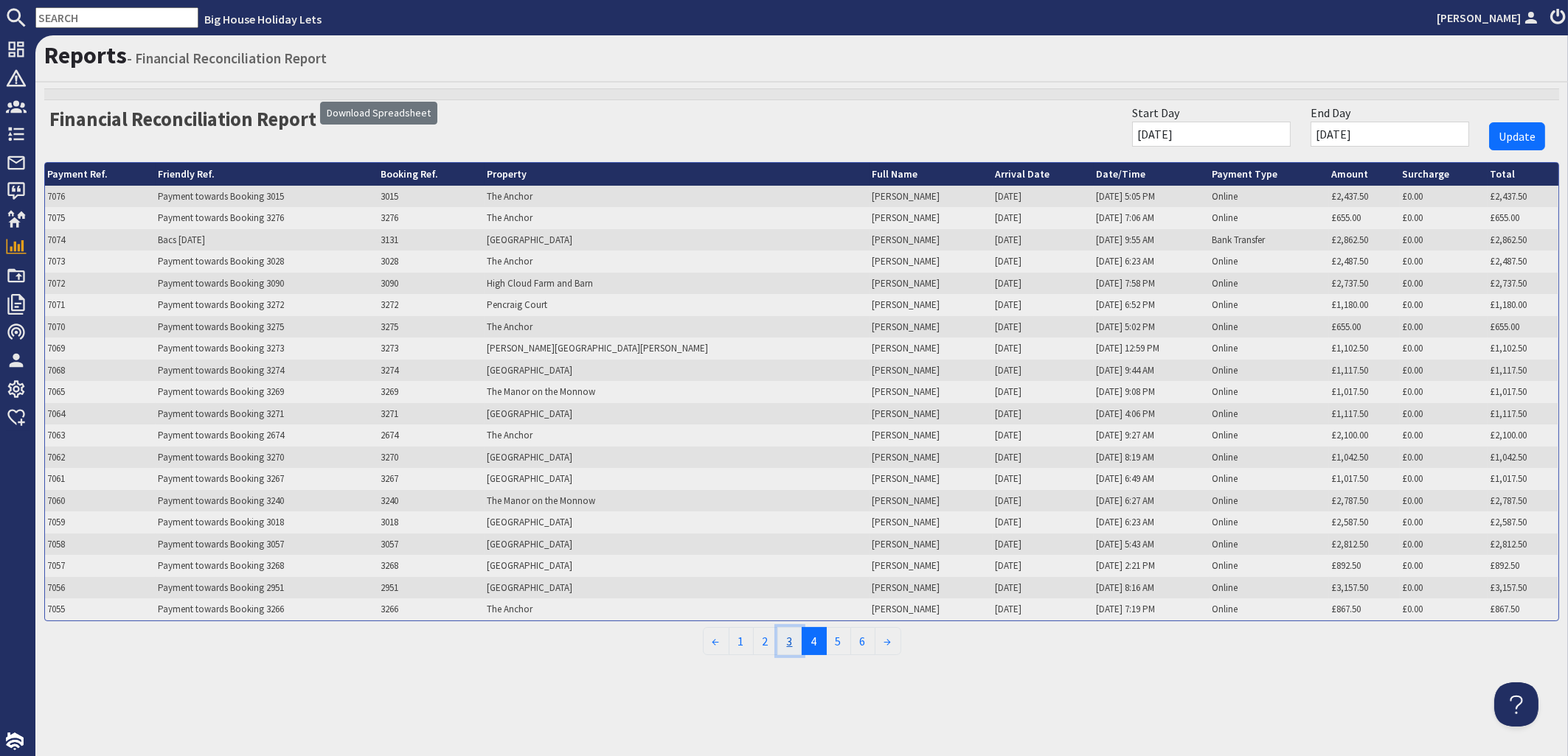
click at [786, 642] on link "3" at bounding box center [790, 640] width 25 height 28
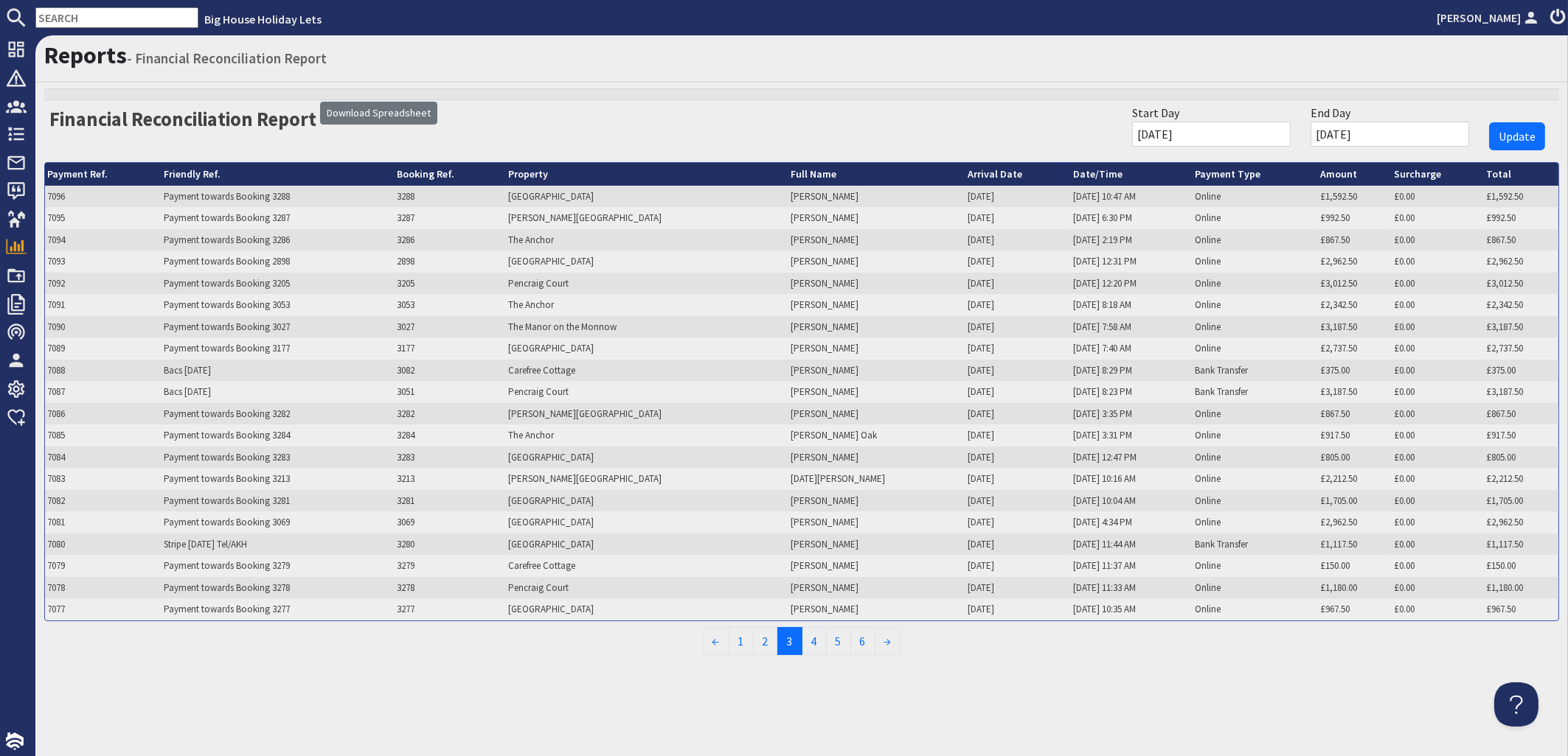
click at [564, 176] on th "Property" at bounding box center [646, 175] width 283 height 23
click at [549, 176] on th "Property" at bounding box center [646, 175] width 283 height 23
click at [818, 637] on link "4" at bounding box center [814, 640] width 25 height 28
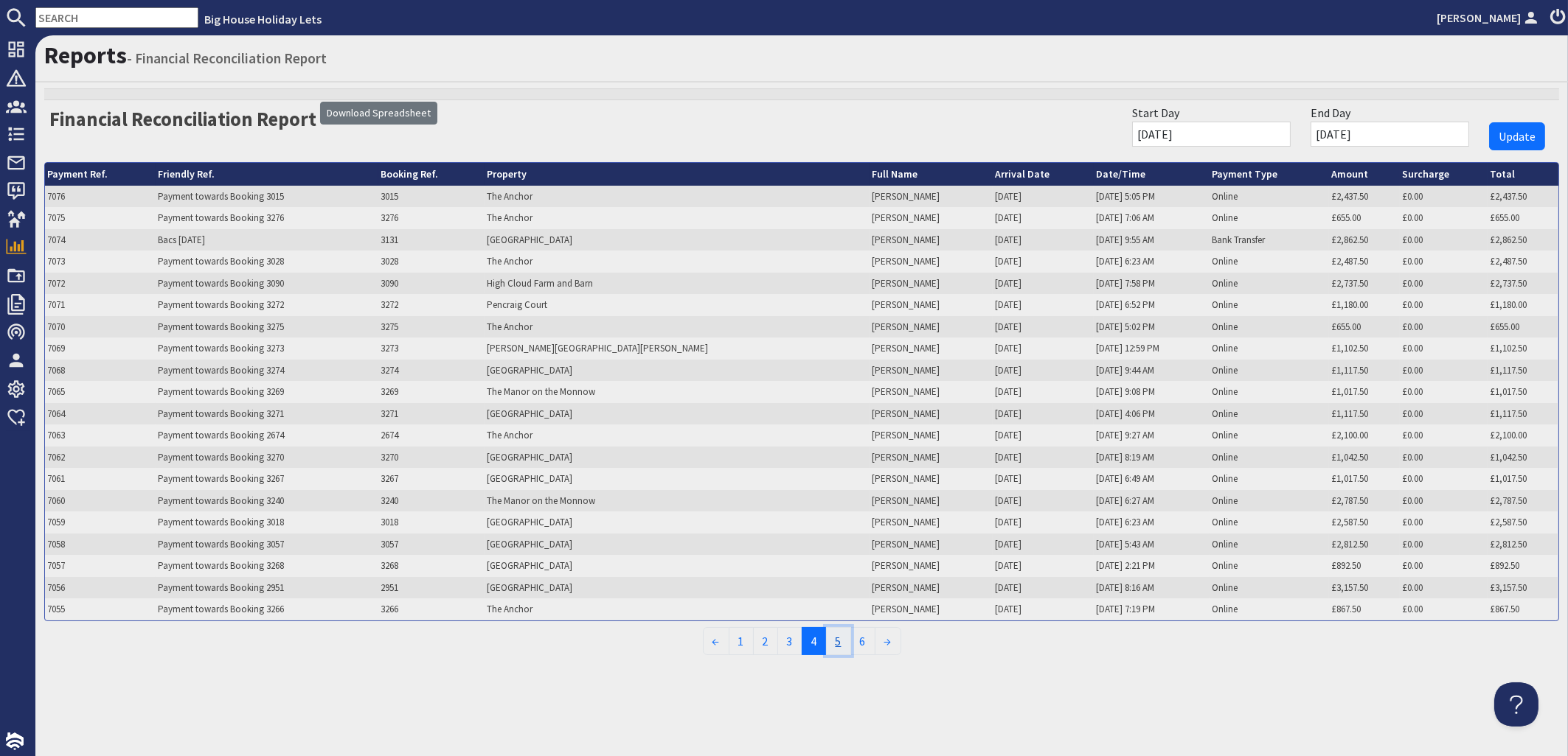
click at [834, 640] on link "5" at bounding box center [839, 640] width 25 height 28
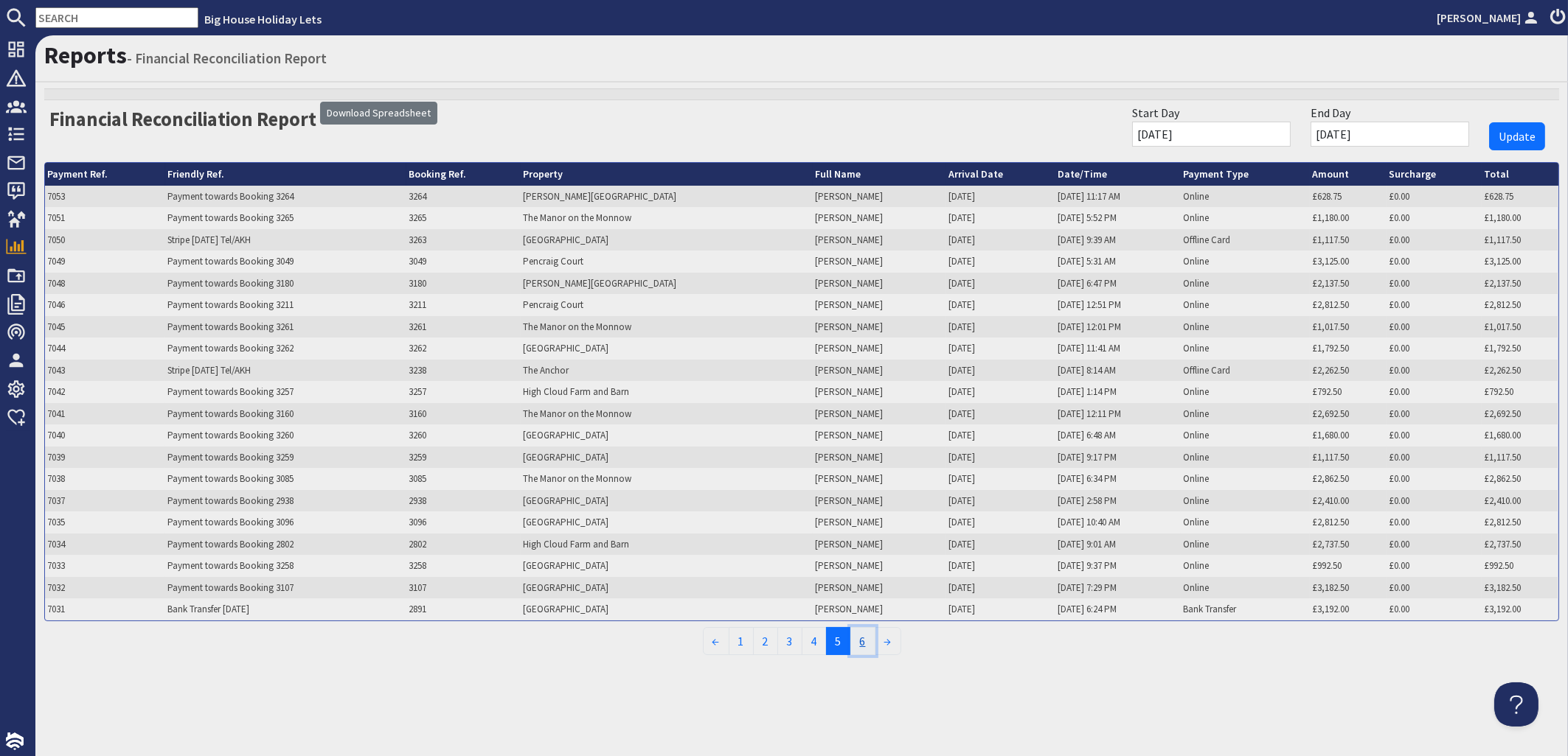
click at [861, 648] on link "6" at bounding box center [863, 640] width 25 height 28
